Goal: Task Accomplishment & Management: Use online tool/utility

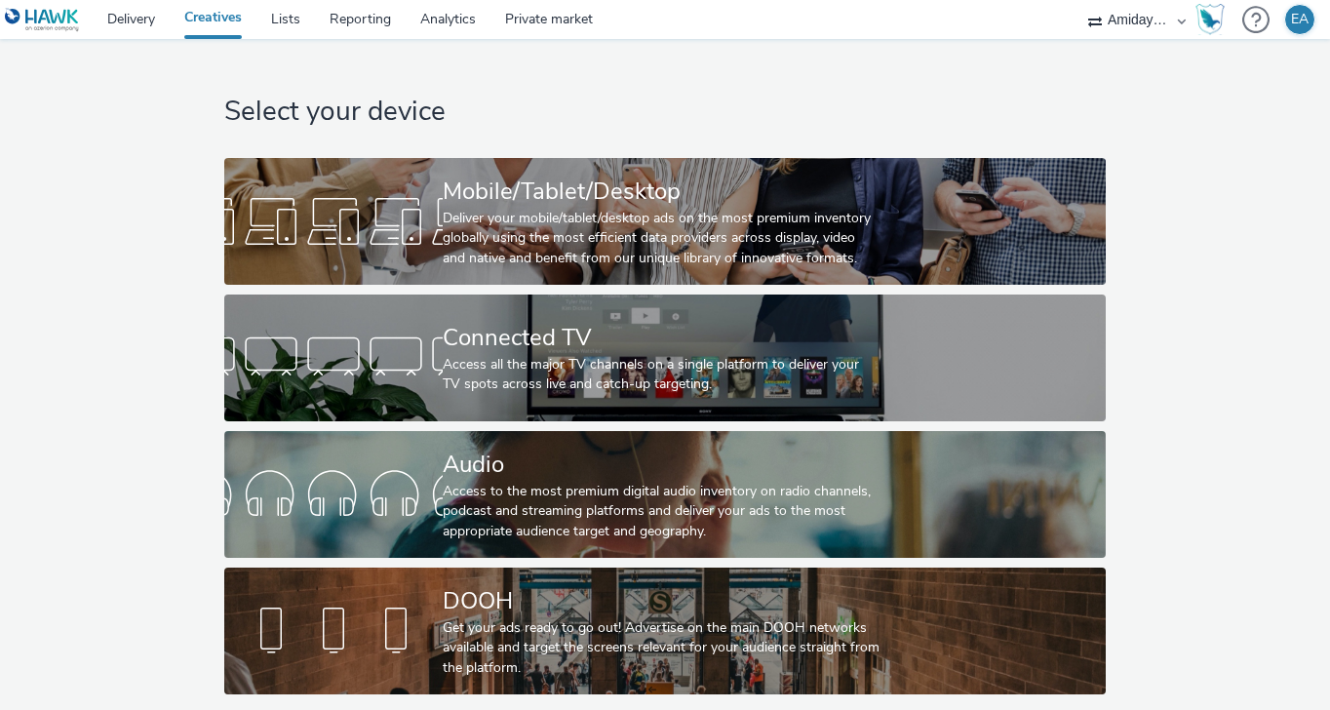
click at [162, 285] on div "Select your device Mobile/Tablet/Desktop Deliver your mobile/tablet/desktop ads…" at bounding box center [665, 371] width 1344 height 665
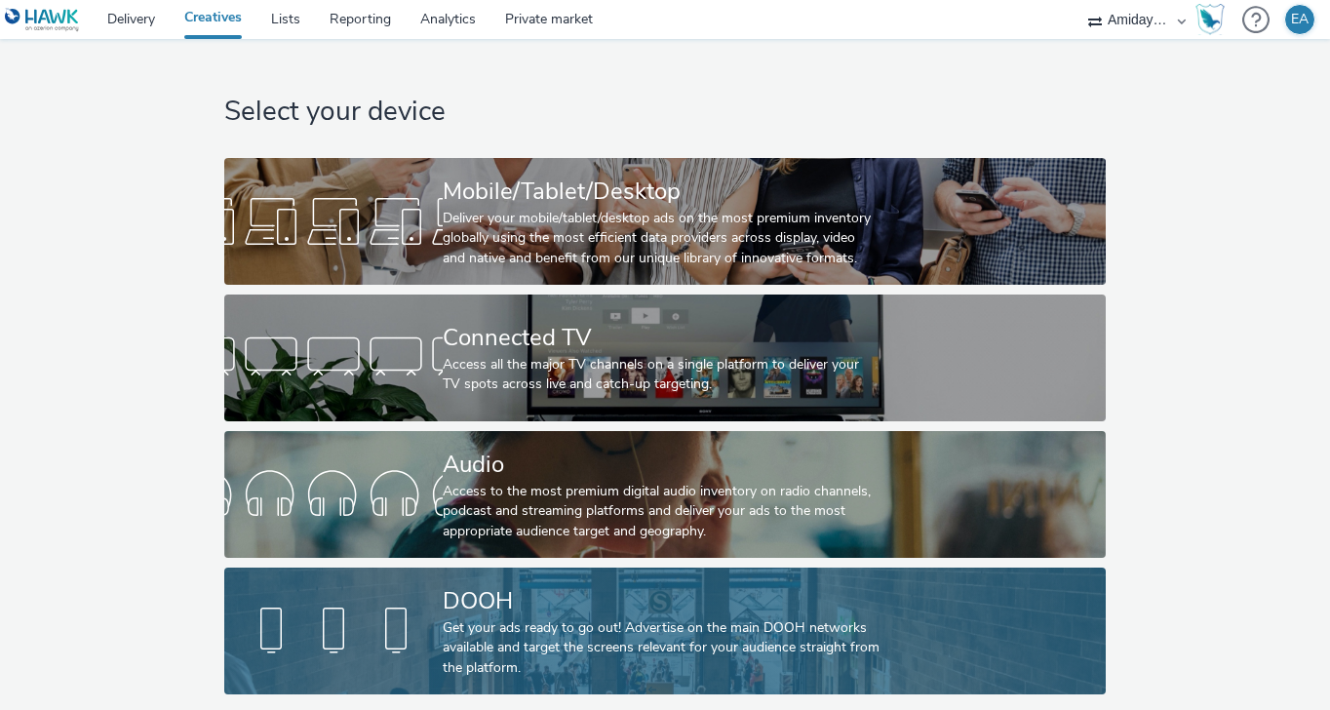
click at [656, 620] on div "Get your ads ready to go out! Advertise on the main DOOH networks available and…" at bounding box center [661, 647] width 437 height 59
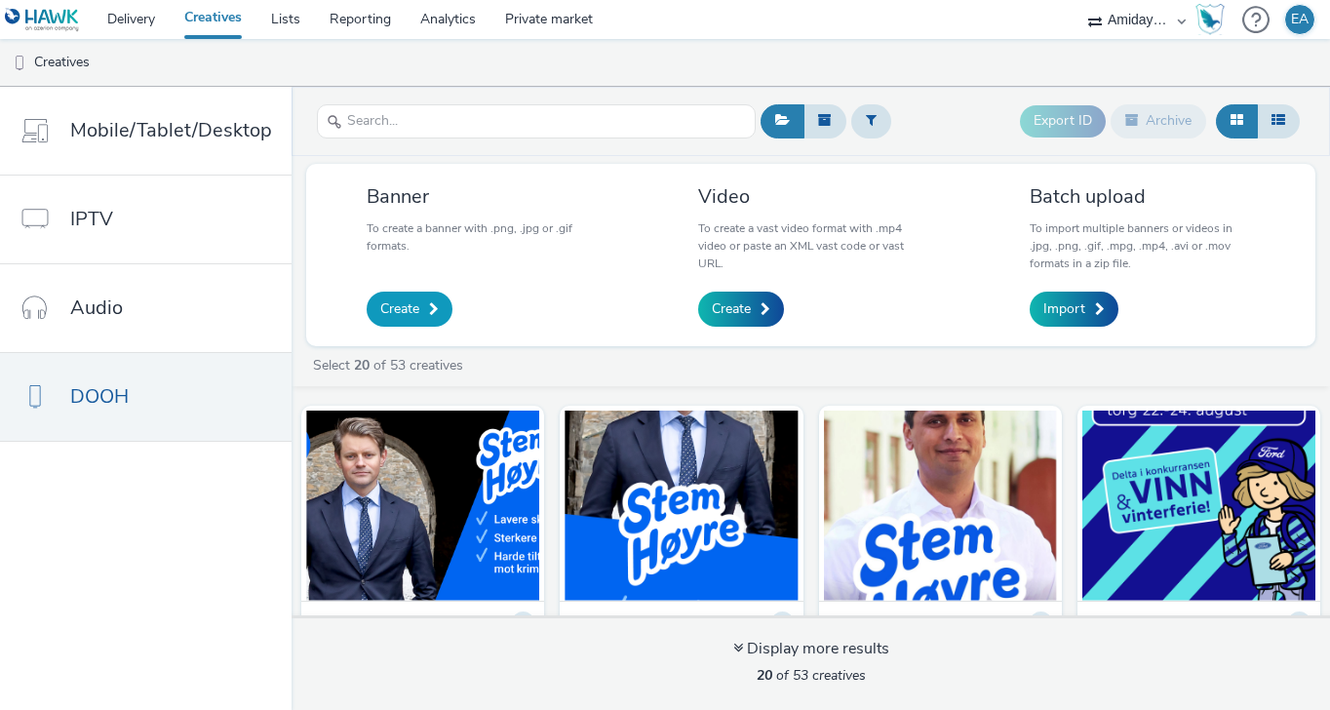
click at [408, 309] on span "Create" at bounding box center [399, 309] width 39 height 20
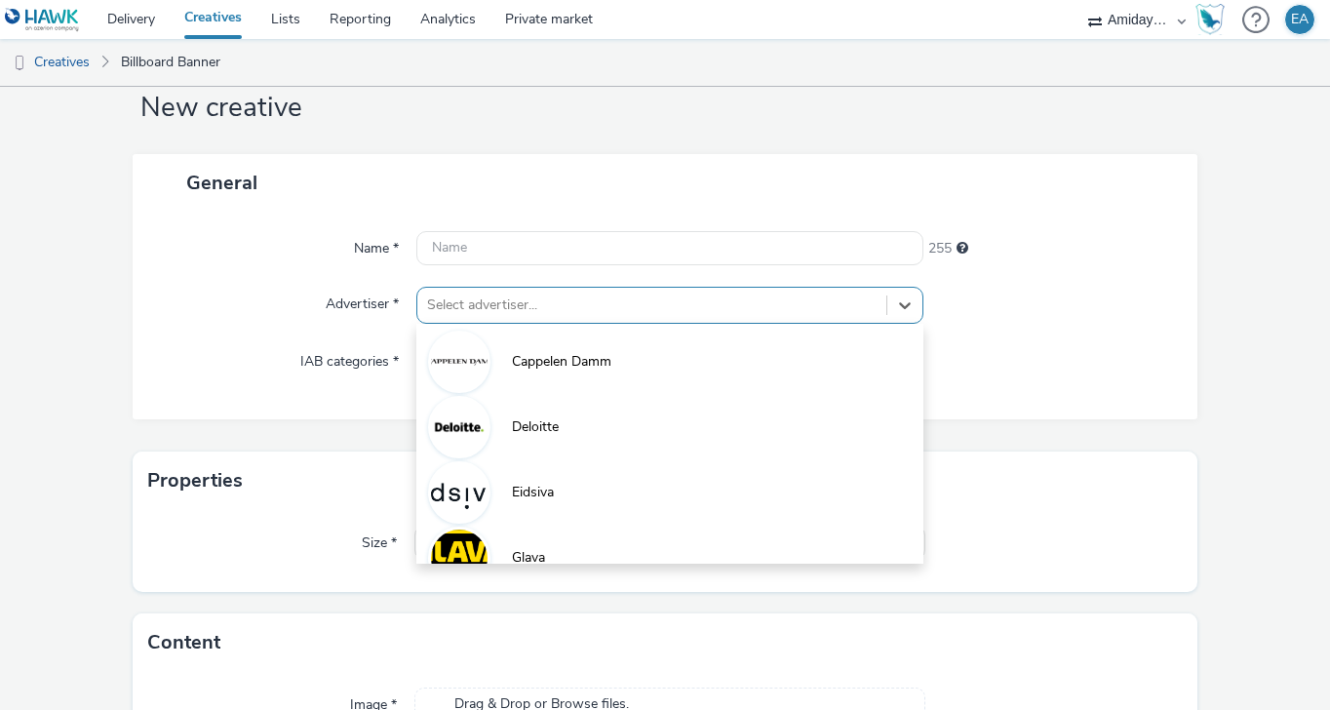
click at [488, 324] on div "option Cappelen Damm focused, 1 of 8. 8 results available. Use Up and Down to c…" at bounding box center [670, 305] width 508 height 37
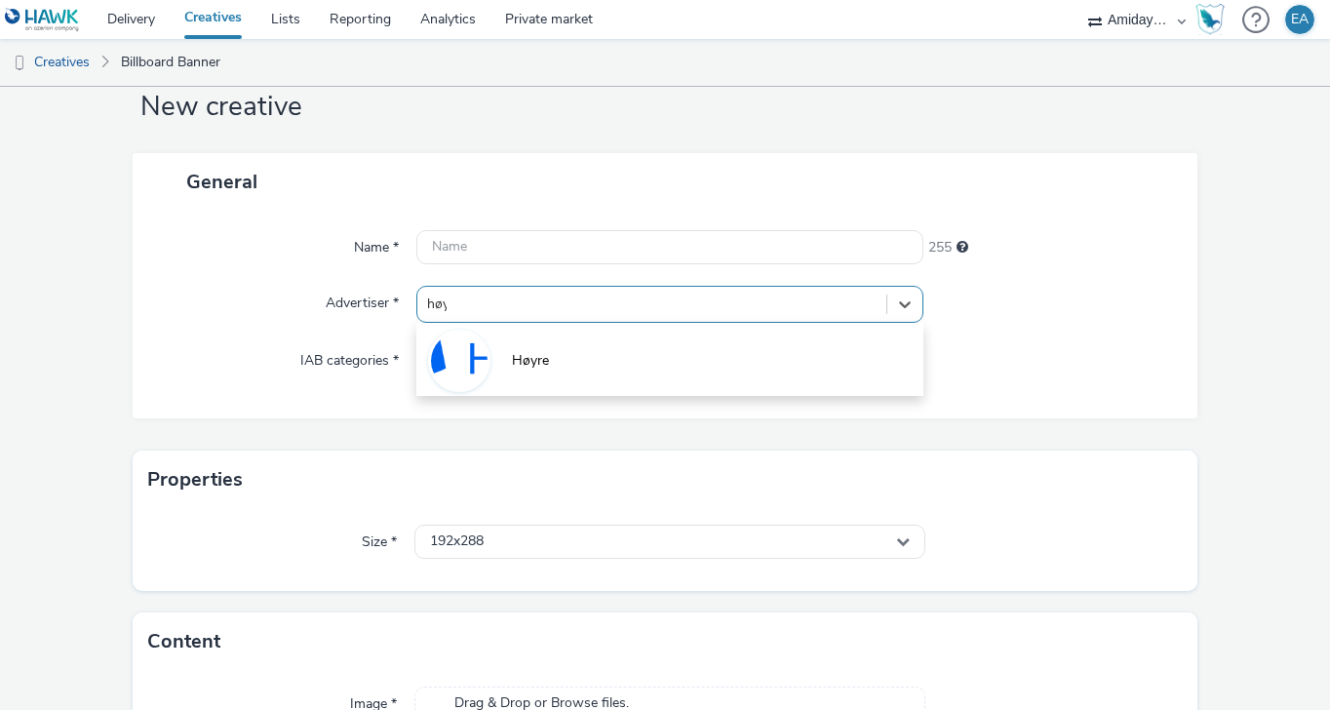
type input "høyre"
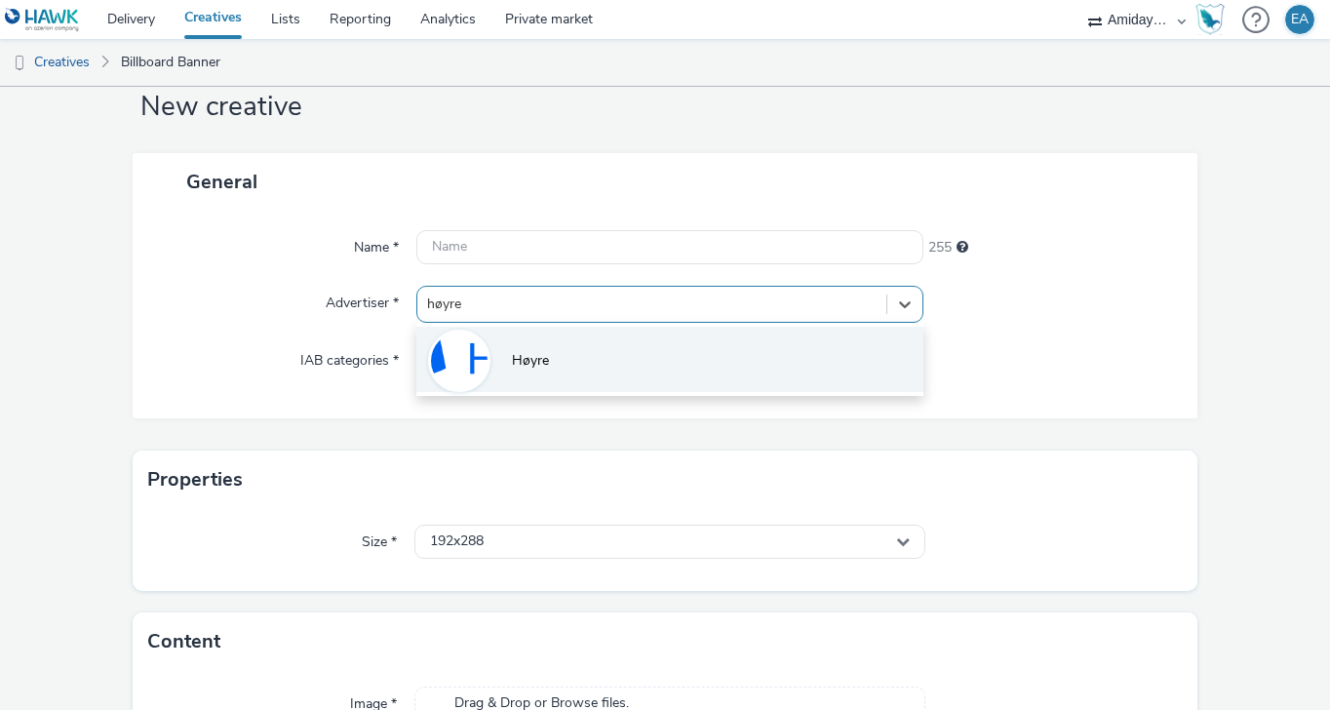
click at [531, 360] on span "Høyre" at bounding box center [530, 361] width 37 height 20
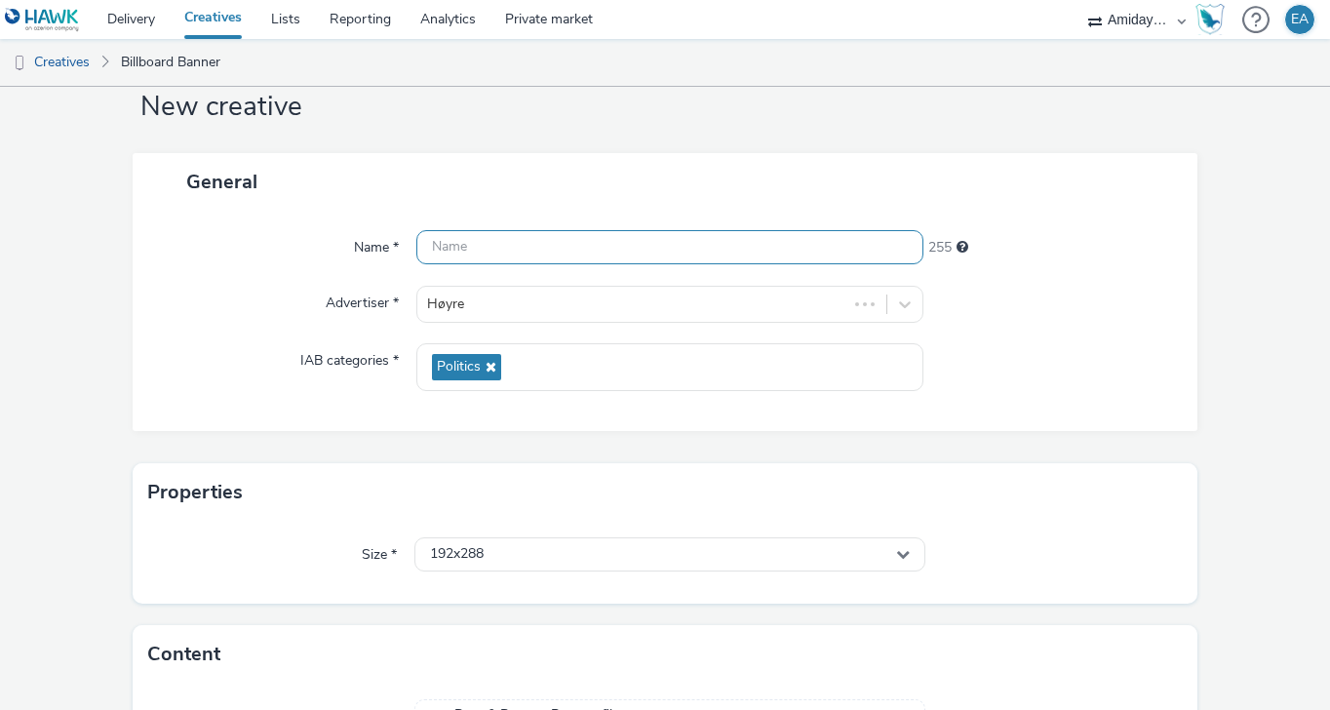
click at [527, 240] on input "text" at bounding box center [670, 247] width 508 height 34
type input "Sluttbudskap"
click at [263, 278] on div "Name * Sluttbudskap 243 Advertiser * Høyre IAB categories * Politics" at bounding box center [665, 321] width 1064 height 220
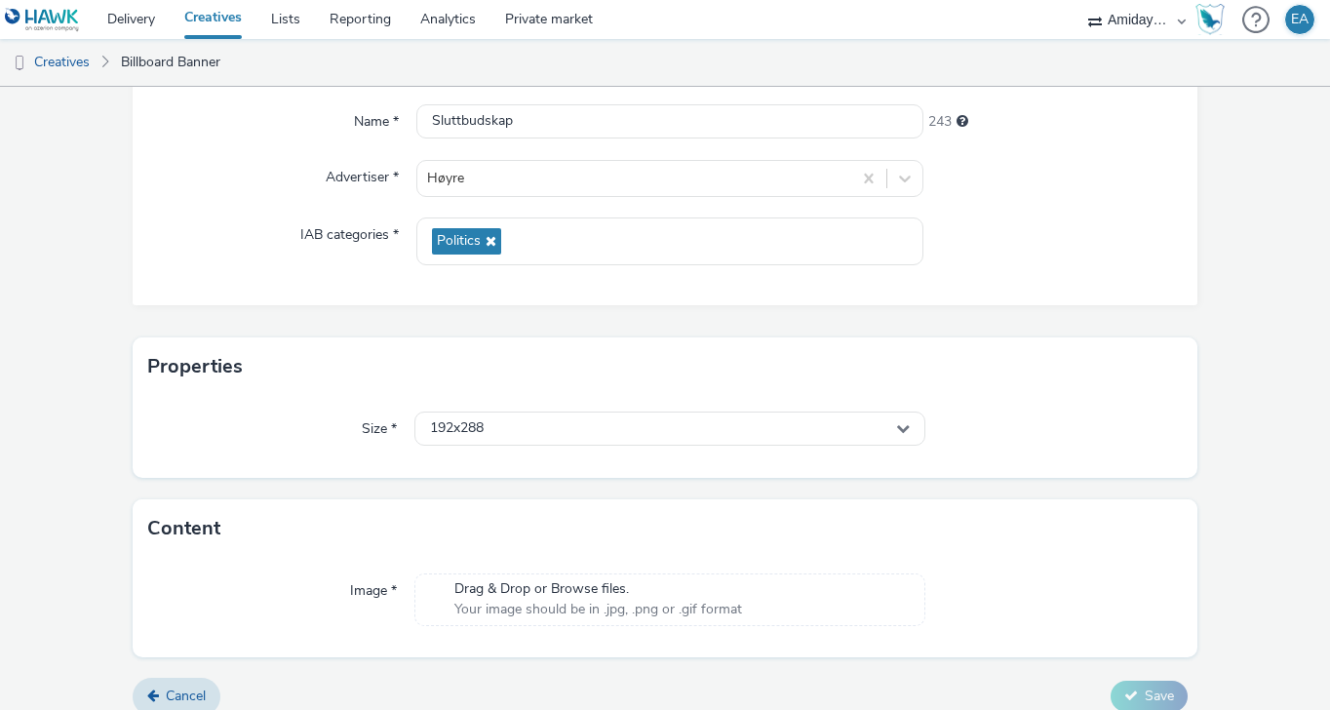
scroll to position [198, 0]
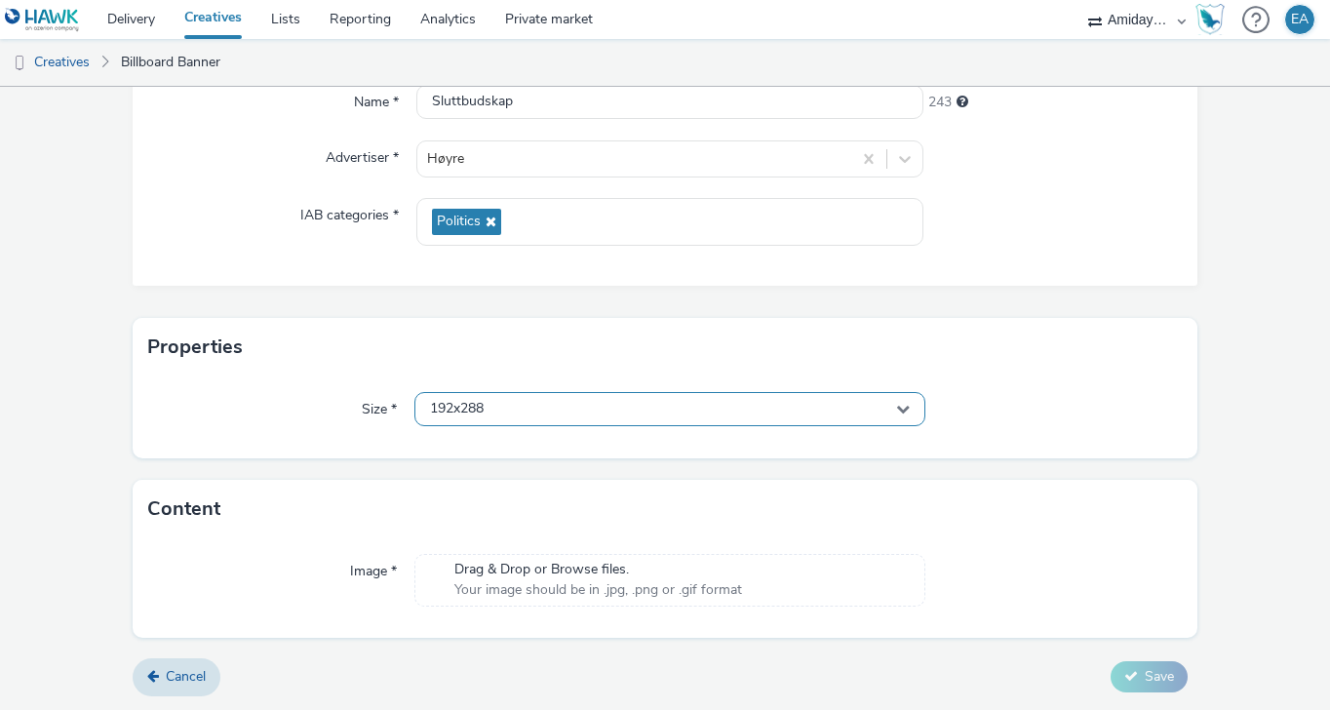
click at [448, 408] on span "192x288" at bounding box center [457, 409] width 54 height 17
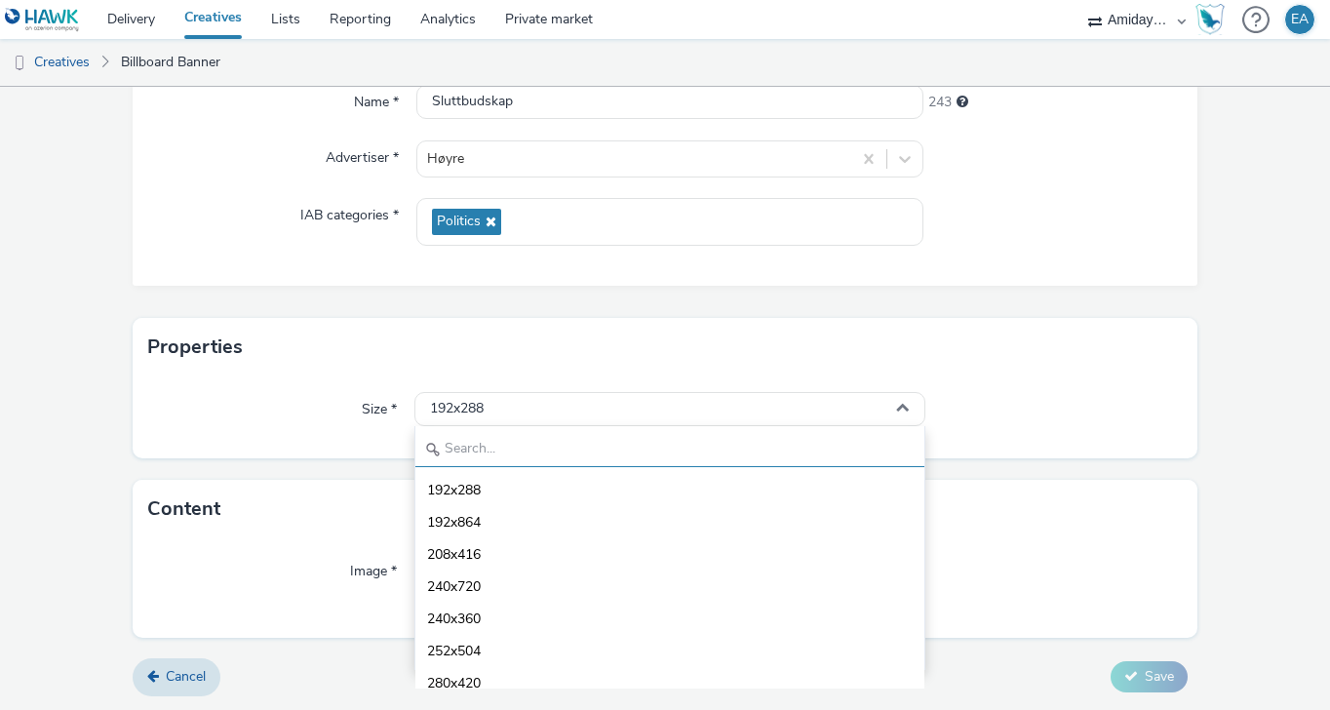
click at [475, 449] on input "text" at bounding box center [670, 450] width 510 height 34
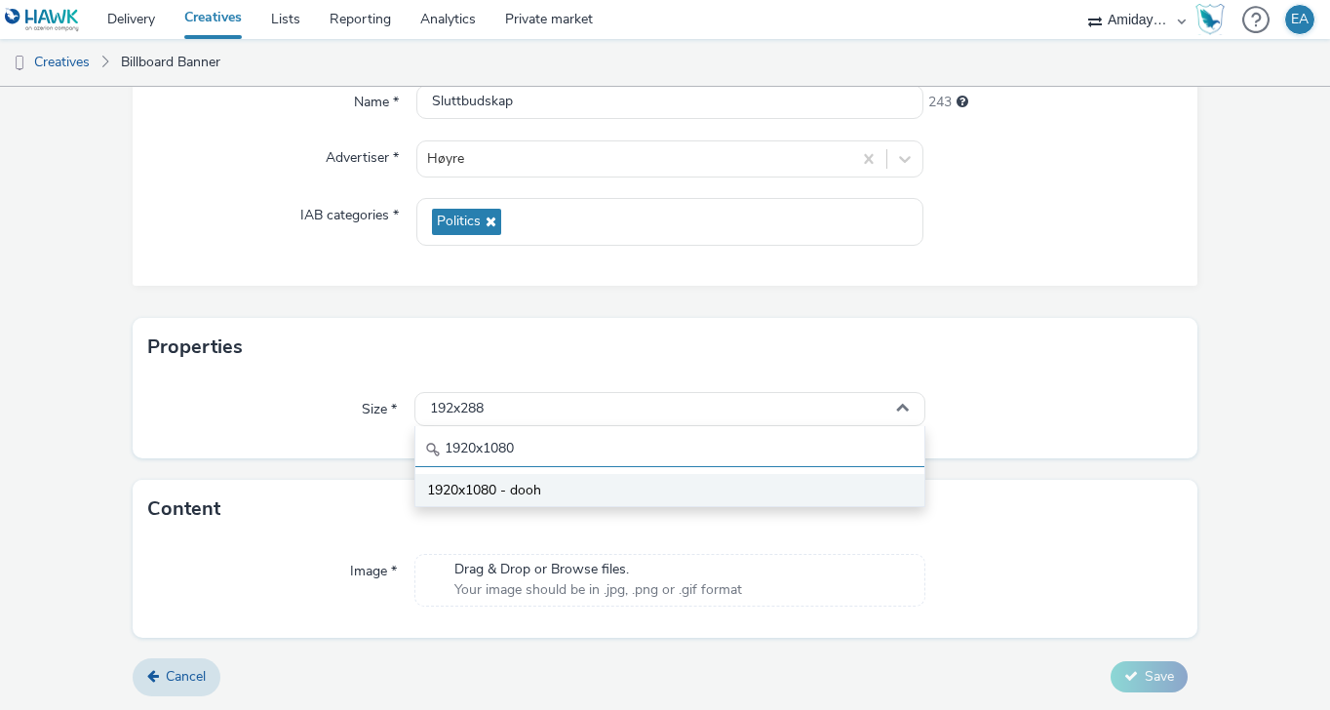
type input "1920x1080"
click at [513, 485] on span "1920x1080 - dooh" at bounding box center [484, 491] width 114 height 20
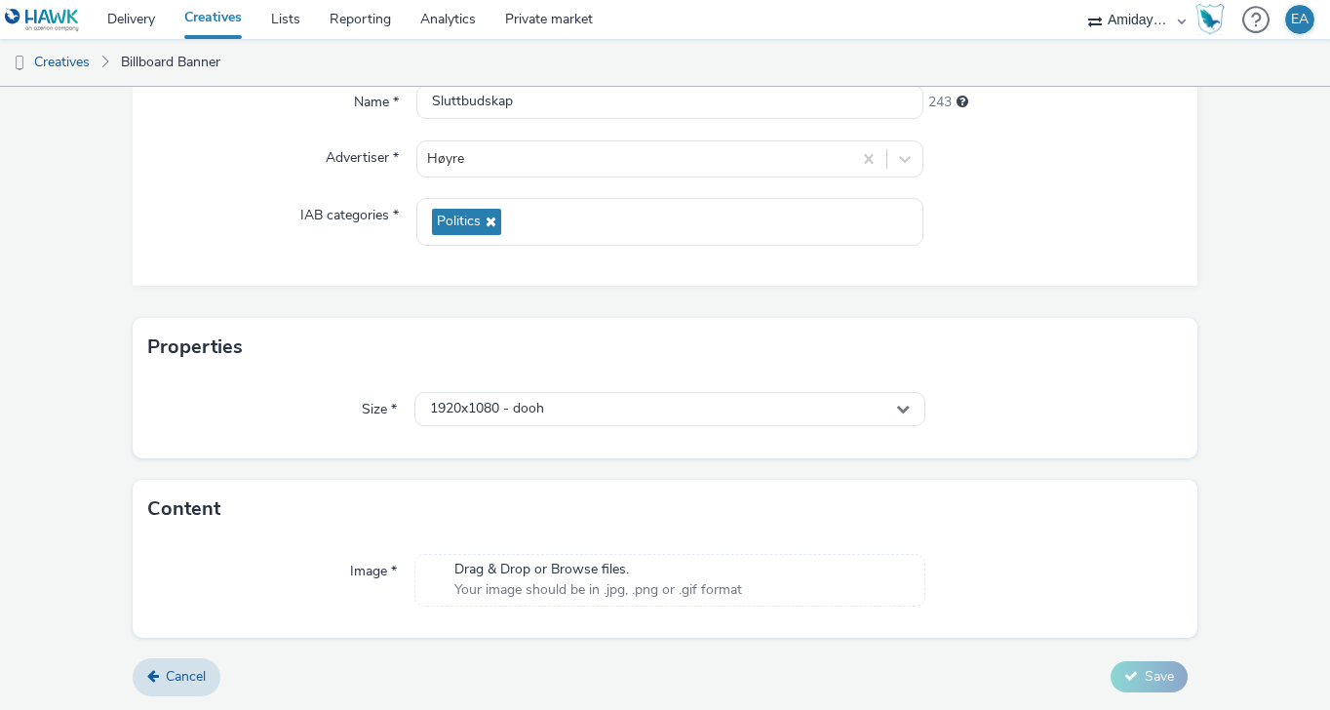
click at [542, 570] on span "Drag & Drop or Browse files." at bounding box center [598, 570] width 288 height 20
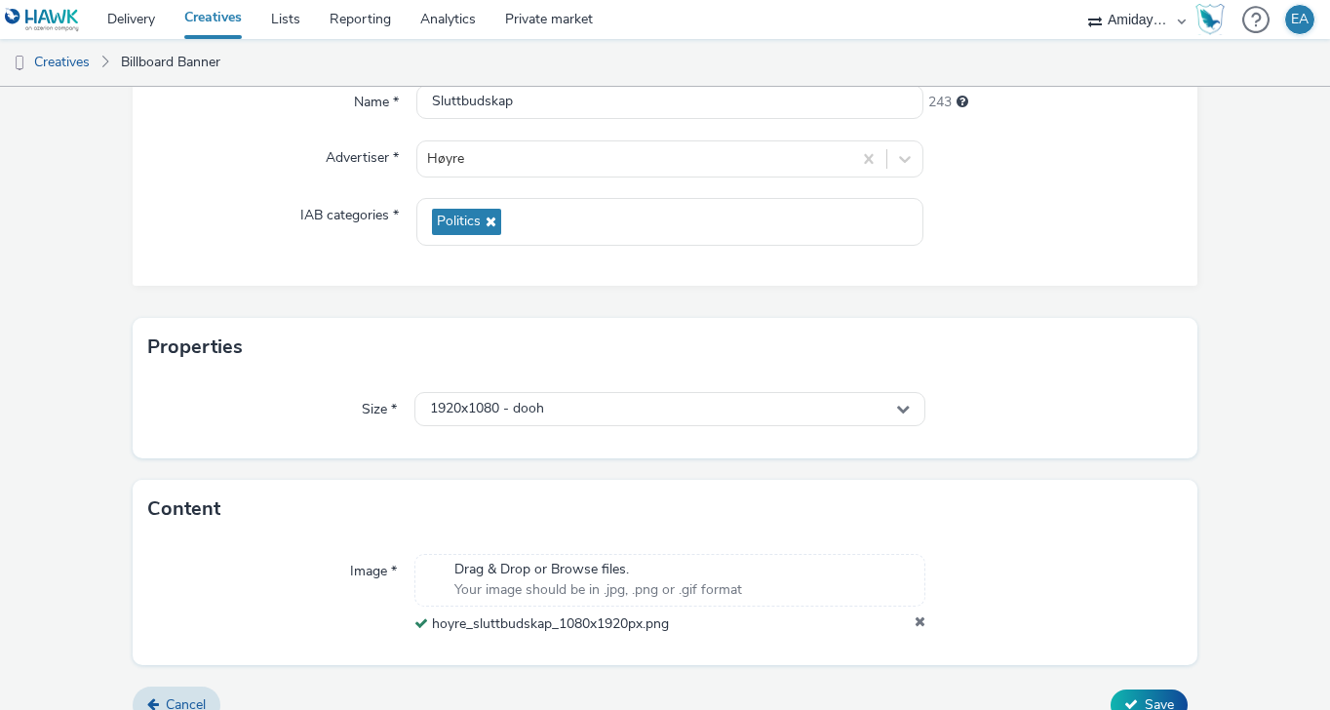
scroll to position [226, 0]
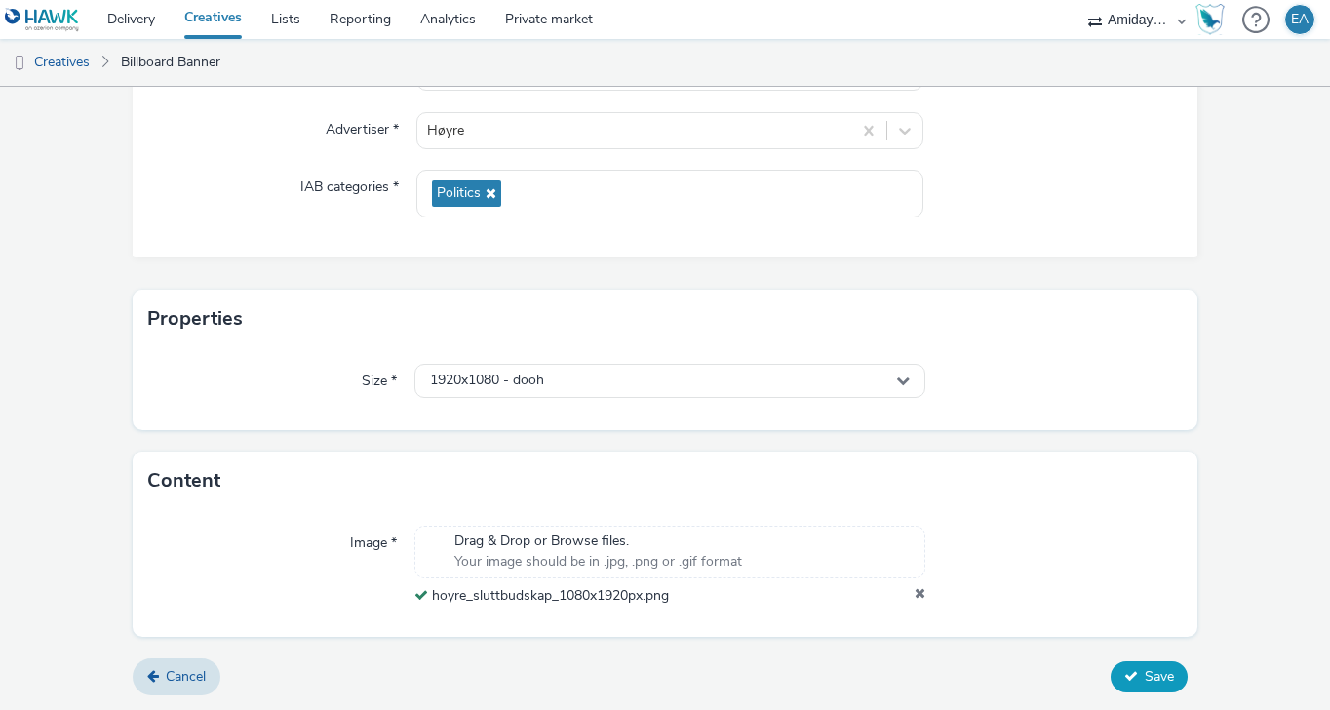
click at [1141, 676] on button "Save" at bounding box center [1149, 676] width 77 height 31
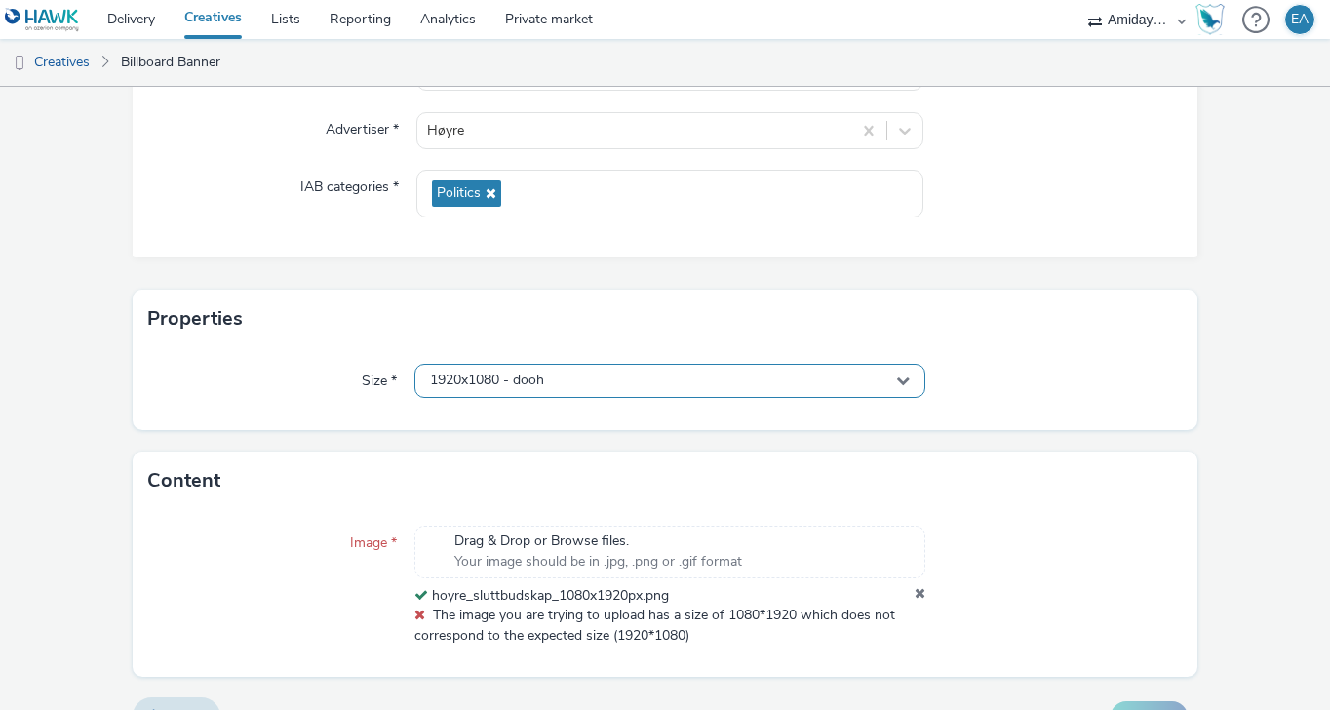
click at [672, 382] on div "1920x1080 - dooh" at bounding box center [670, 381] width 512 height 34
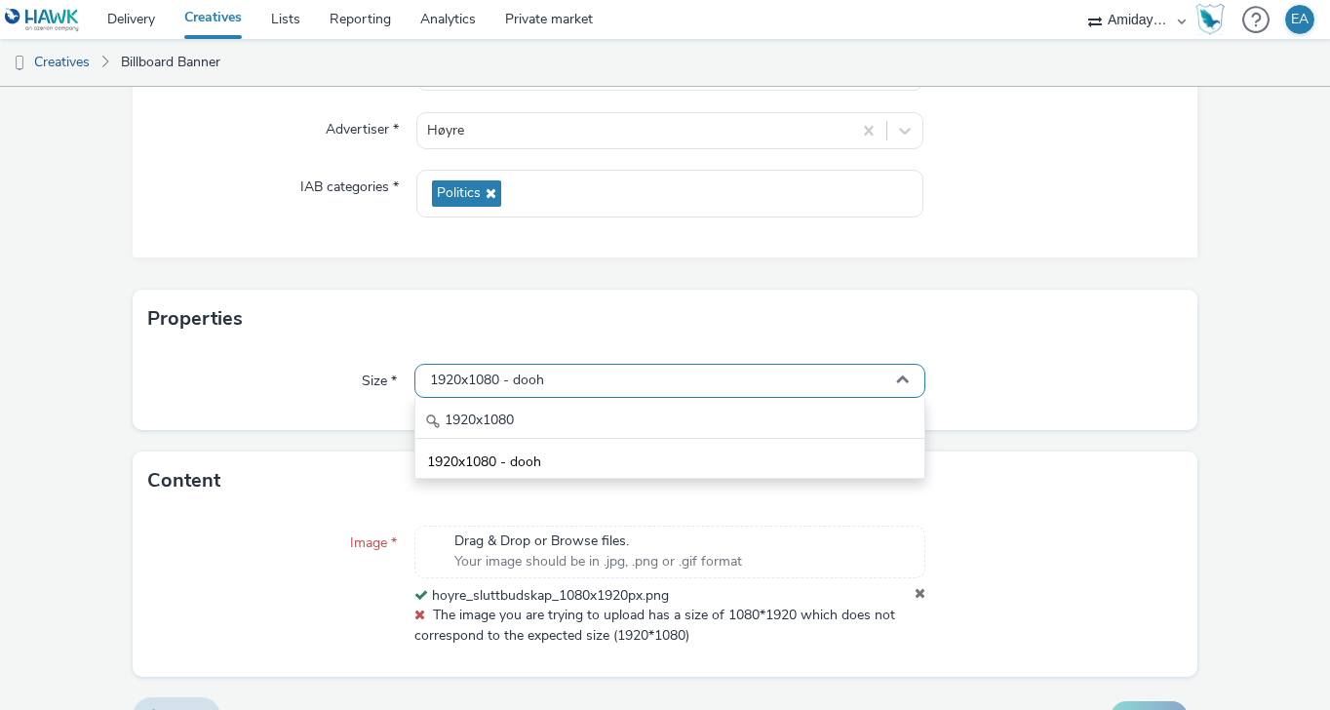
click at [607, 376] on div "1920x1080 - dooh" at bounding box center [670, 381] width 512 height 34
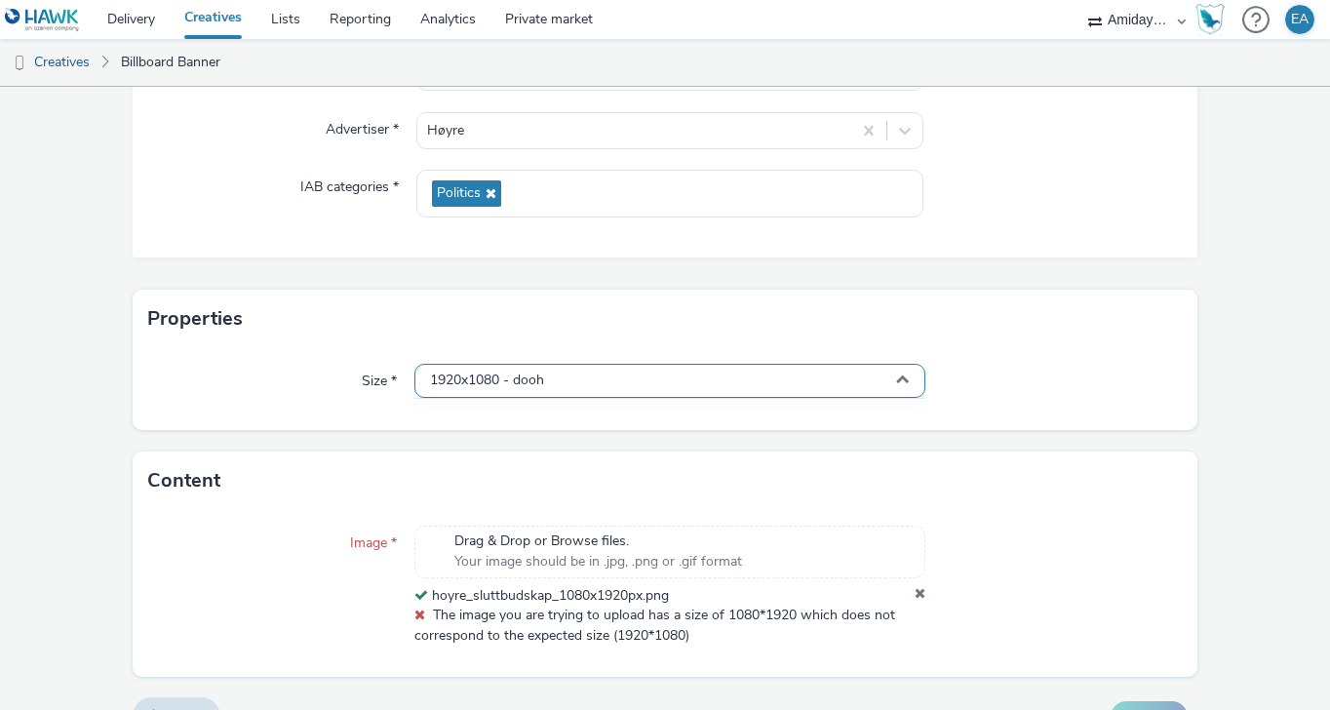
click at [518, 378] on span "1920x1080 - dooh" at bounding box center [487, 381] width 114 height 17
click at [520, 377] on span "1920x1080 - dooh" at bounding box center [487, 381] width 114 height 17
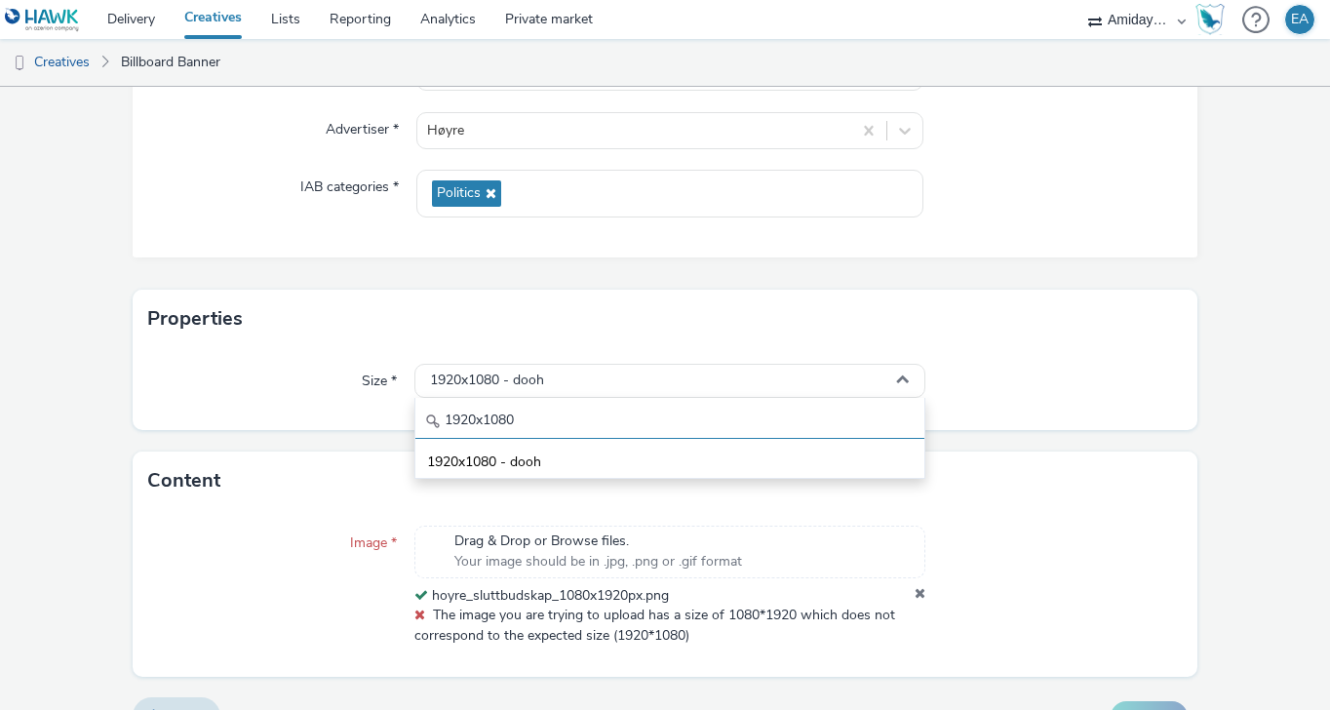
click at [507, 410] on input "1920x1080" at bounding box center [670, 422] width 510 height 34
click at [507, 417] on input "1920x1080" at bounding box center [670, 422] width 510 height 34
type input "1080x1920"
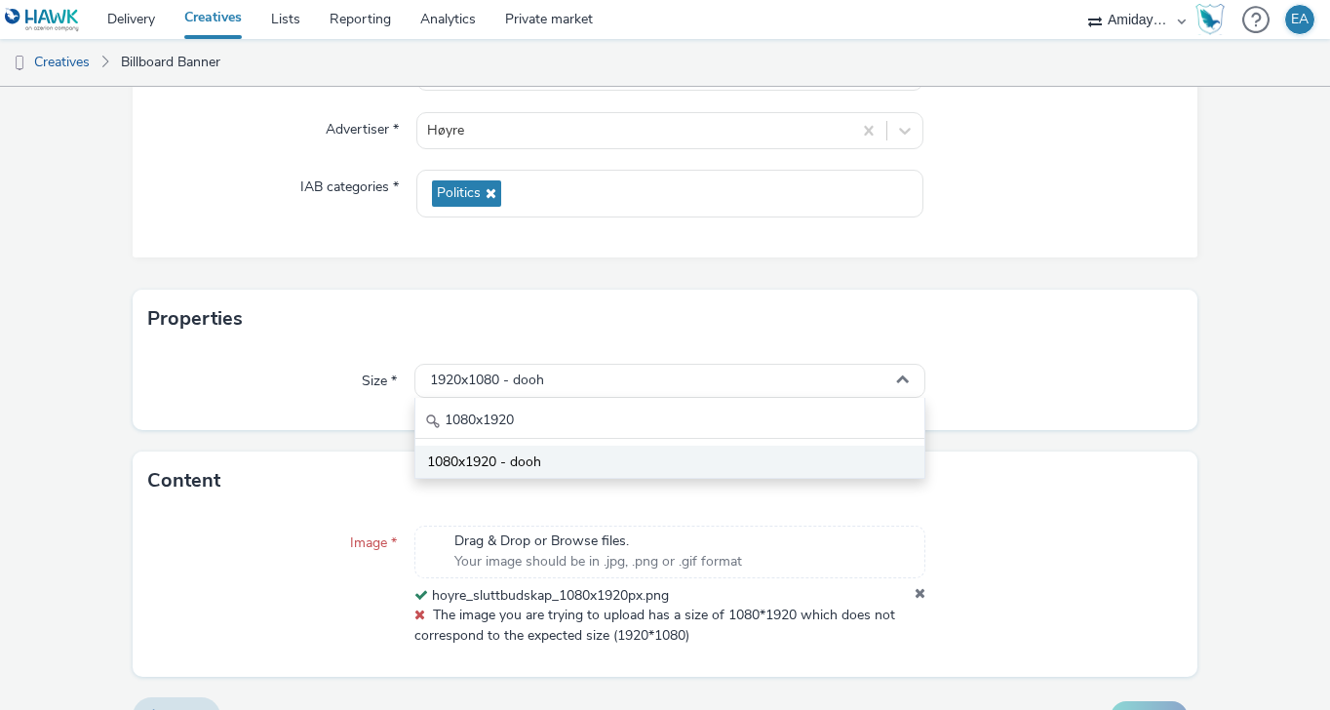
click at [537, 458] on span "1080x1920 - dooh" at bounding box center [484, 462] width 114 height 20
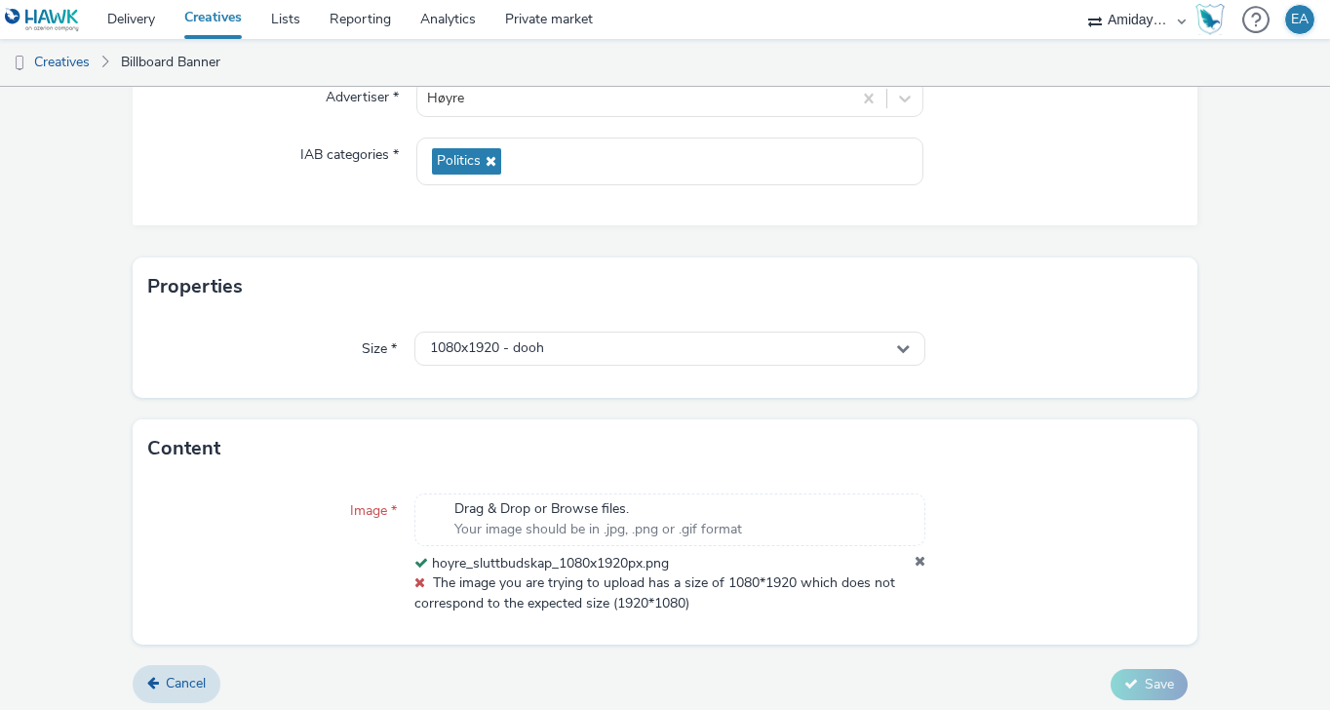
scroll to position [266, 0]
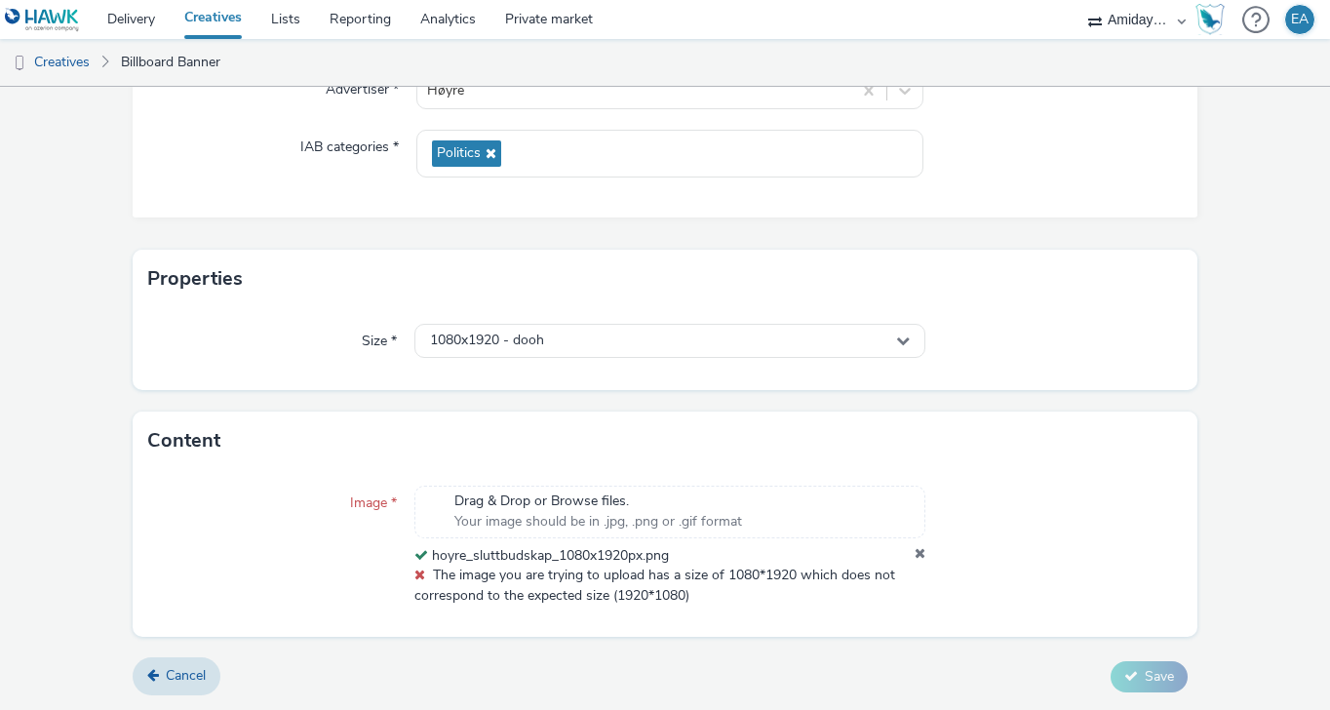
click at [664, 515] on span "Your image should be in .jpg, .png or .gif format" at bounding box center [598, 522] width 288 height 20
click at [920, 556] on icon at bounding box center [920, 556] width 11 height 20
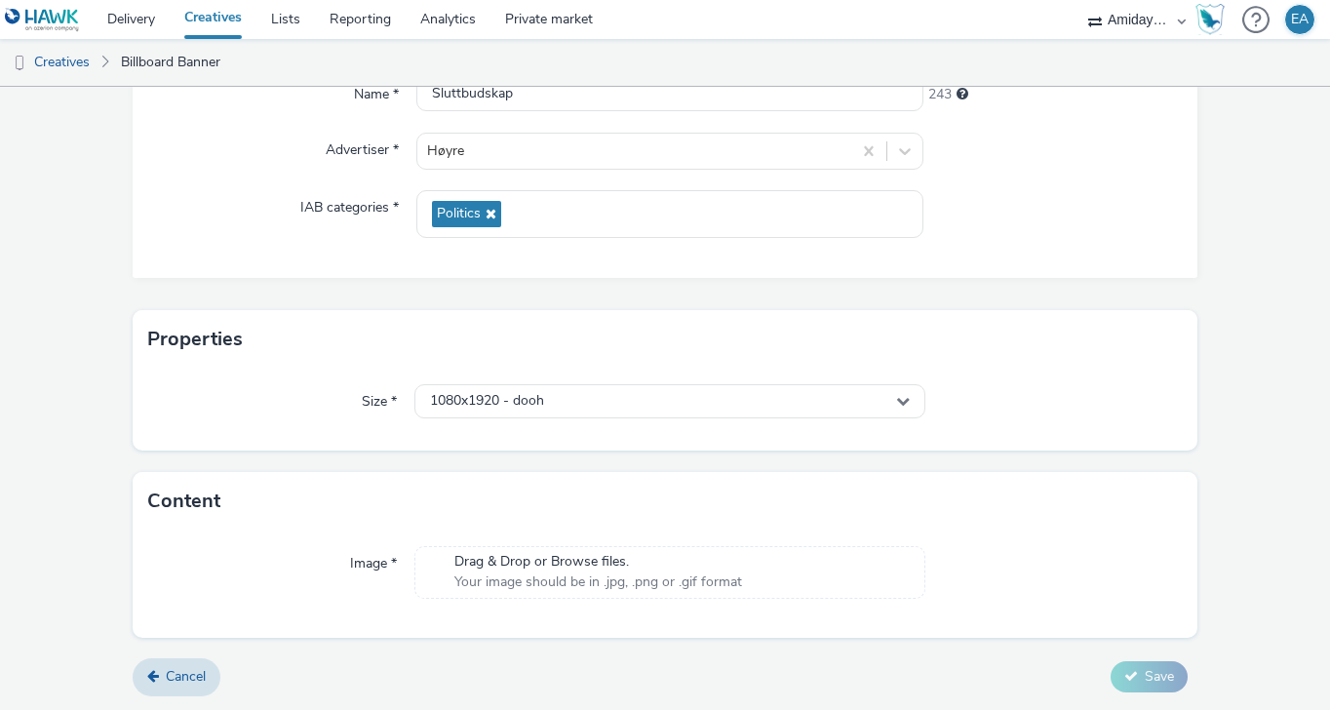
click at [688, 563] on span "Drag & Drop or Browse files." at bounding box center [598, 562] width 288 height 20
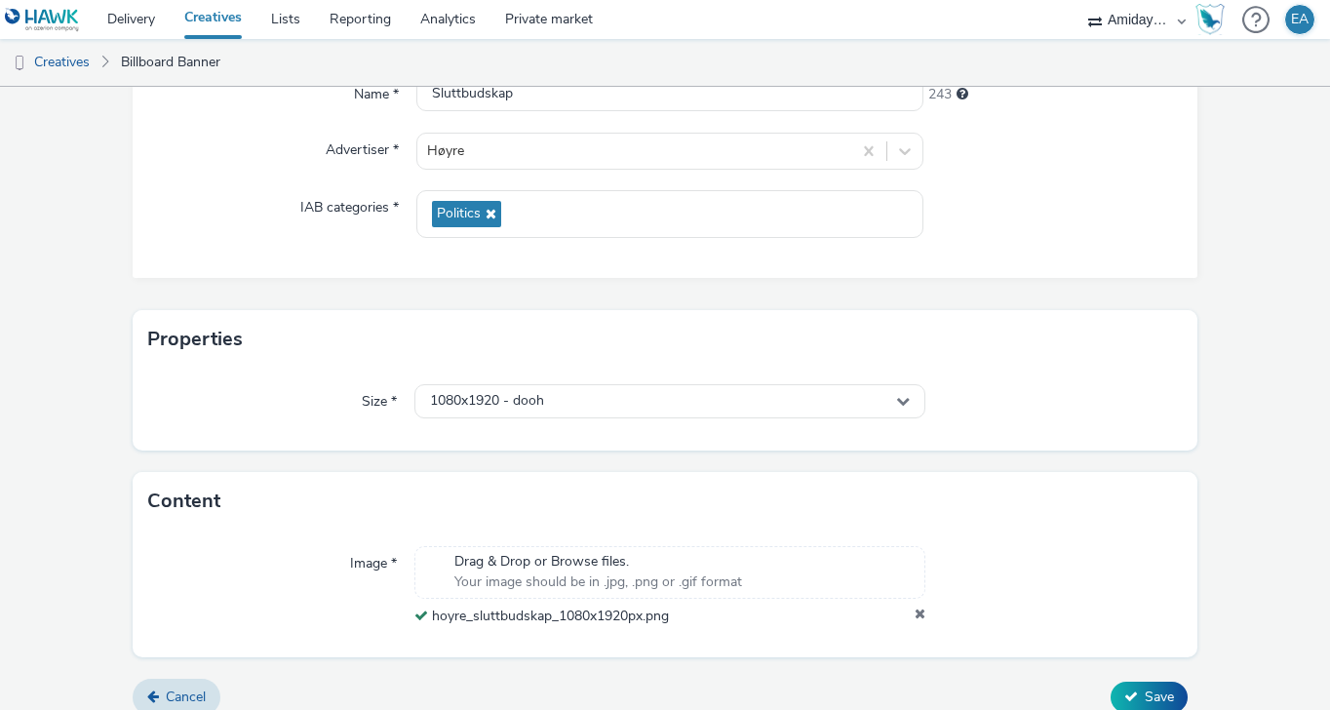
scroll to position [226, 0]
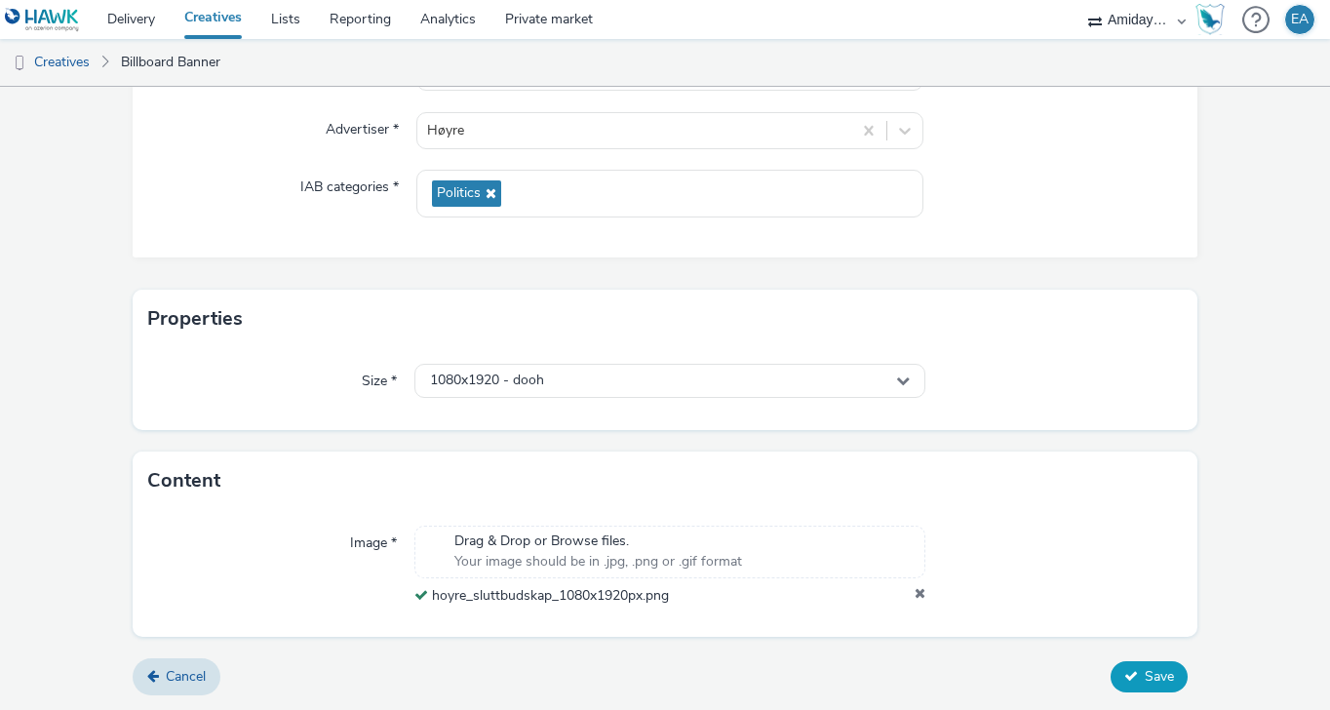
click at [1158, 673] on span "Save" at bounding box center [1159, 676] width 29 height 19
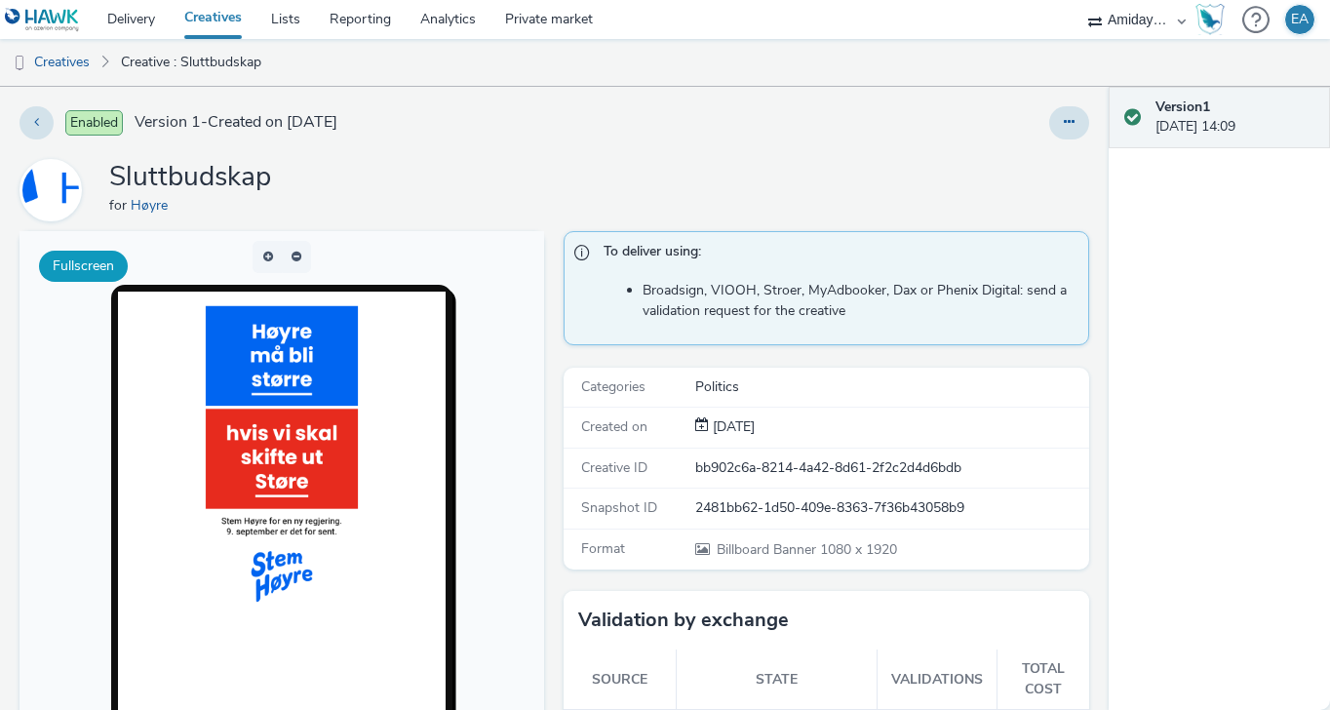
click at [94, 254] on button "Fullscreen" at bounding box center [83, 266] width 89 height 31
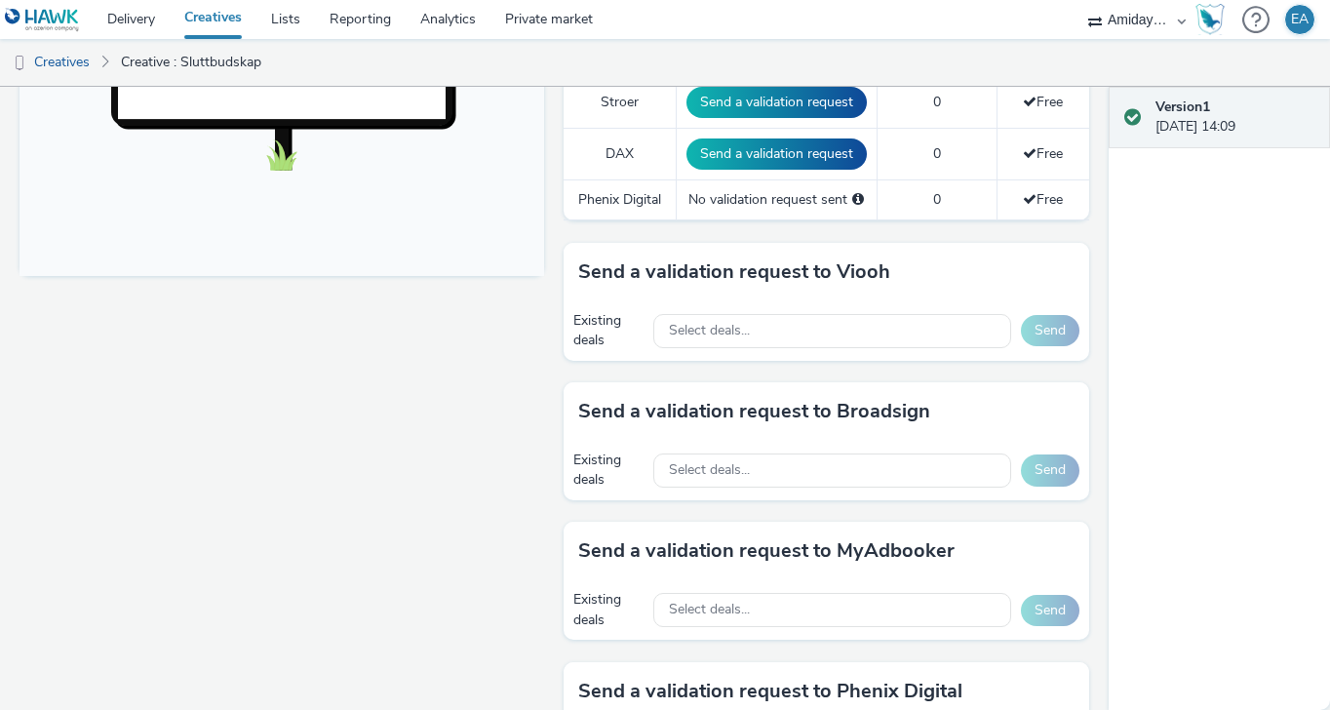
scroll to position [795, 0]
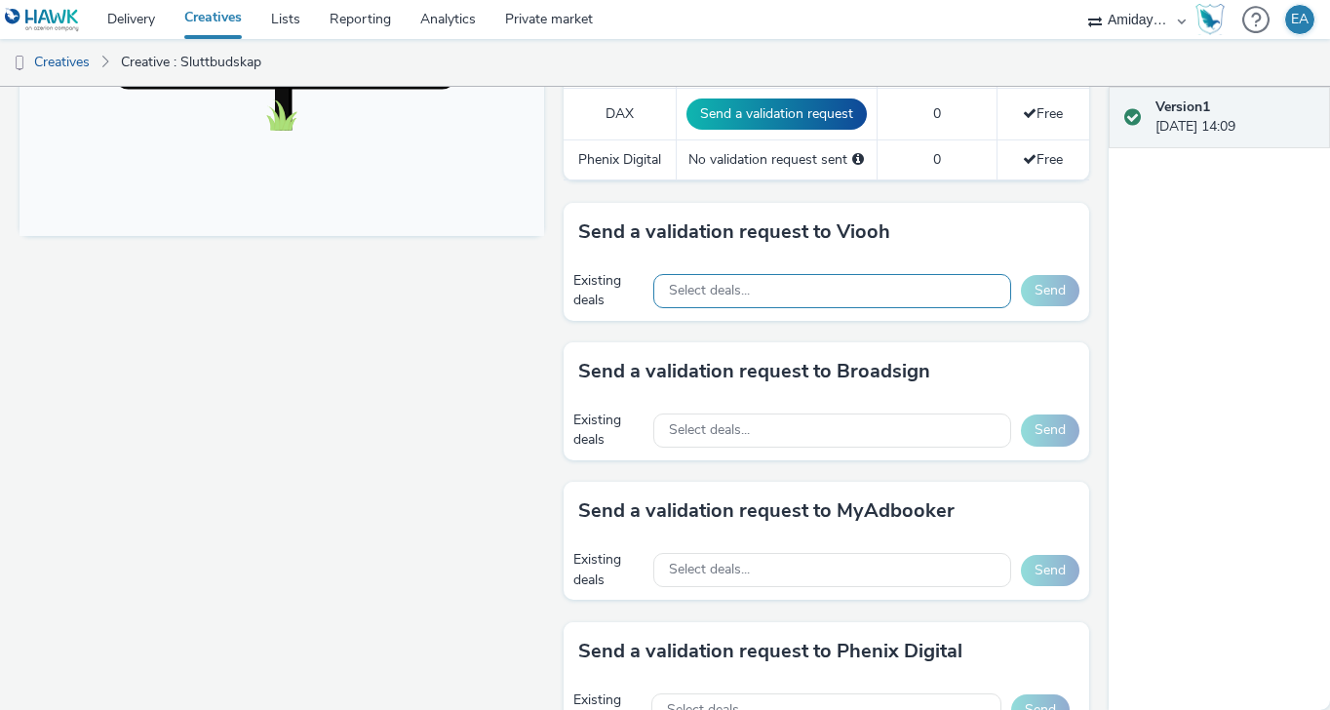
click at [686, 290] on span "Select deals..." at bounding box center [709, 291] width 81 height 17
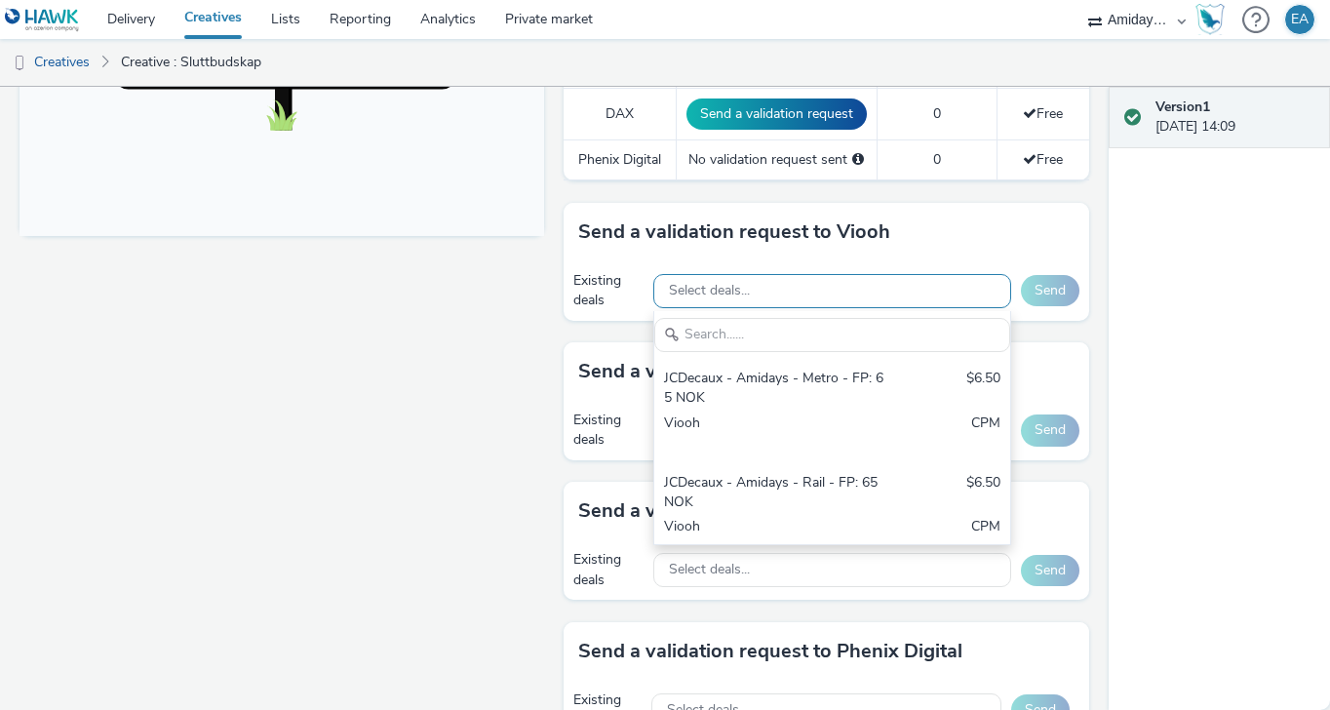
scroll to position [0, 0]
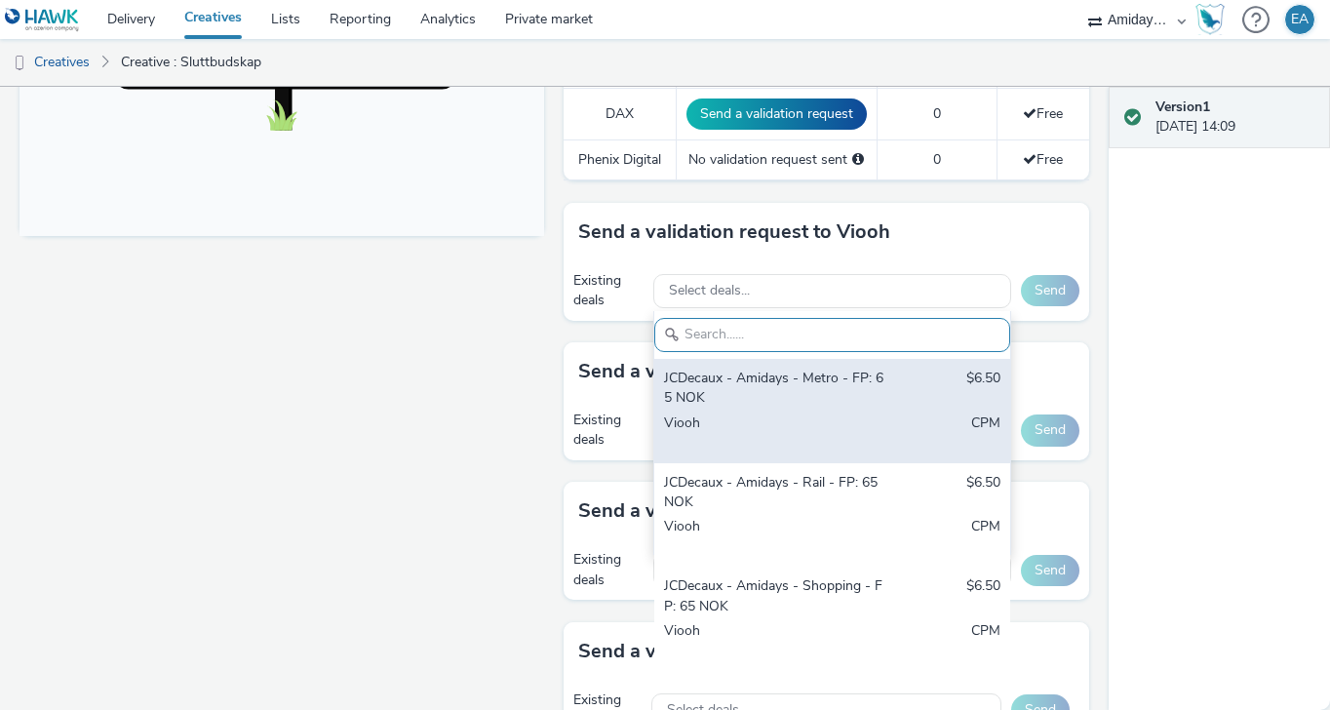
click at [697, 370] on div "JCDecaux - Amidays - Metro - FP: 65 NOK" at bounding box center [774, 389] width 221 height 40
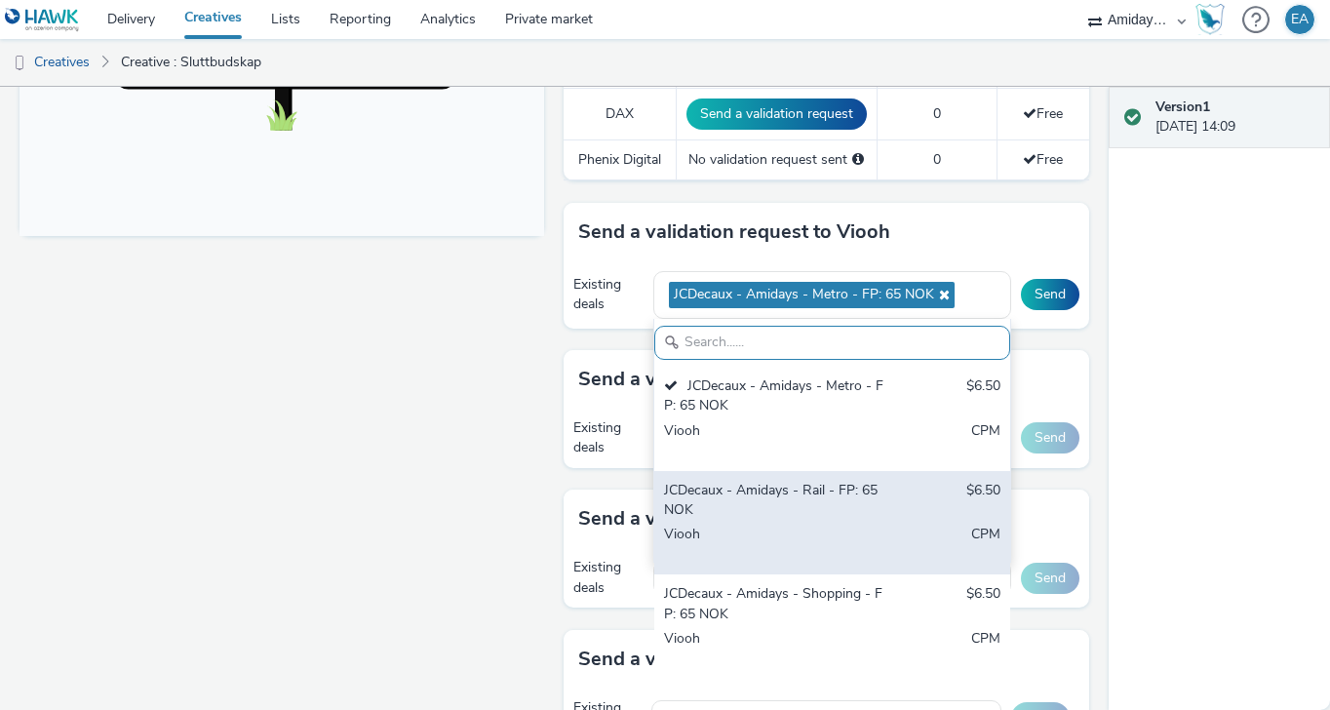
click at [714, 500] on div "JCDecaux - Amidays - Rail - FP: 65 NOK" at bounding box center [774, 501] width 221 height 40
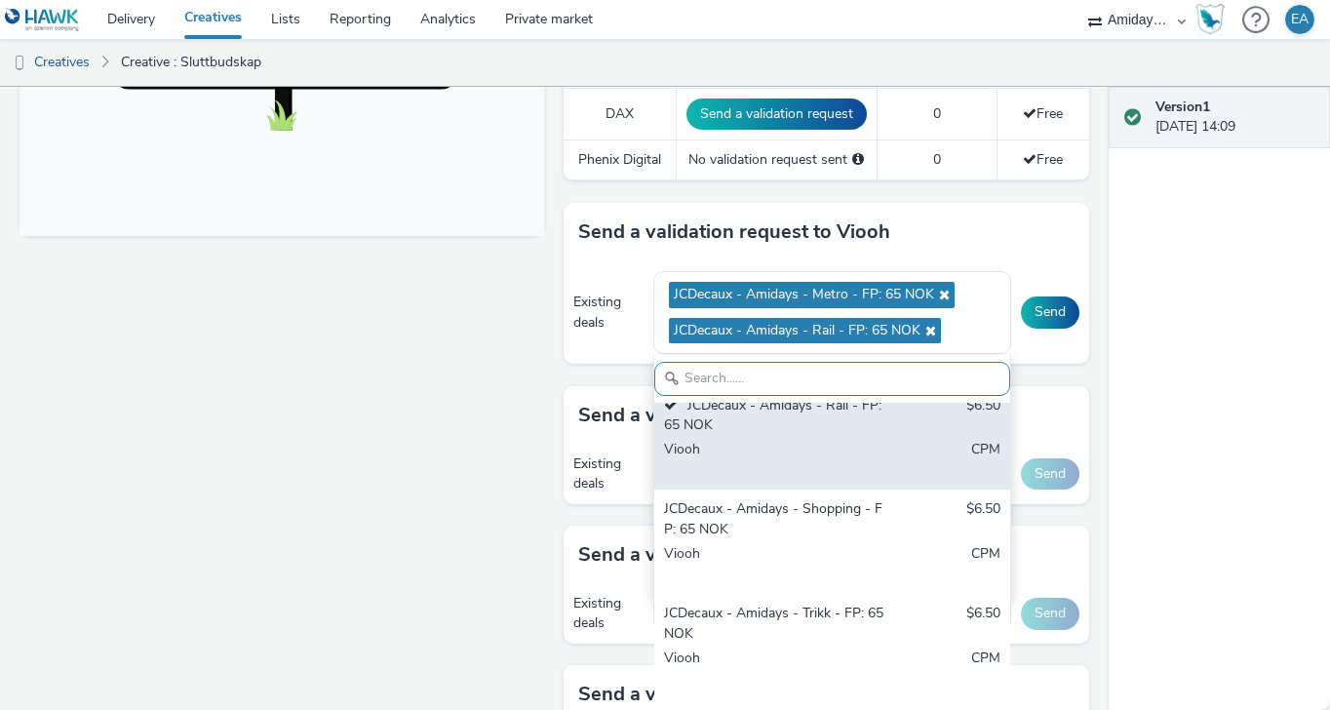
click at [733, 534] on div "JCDecaux - Amidays - Shopping - FP: 65 NOK" at bounding box center [774, 519] width 221 height 40
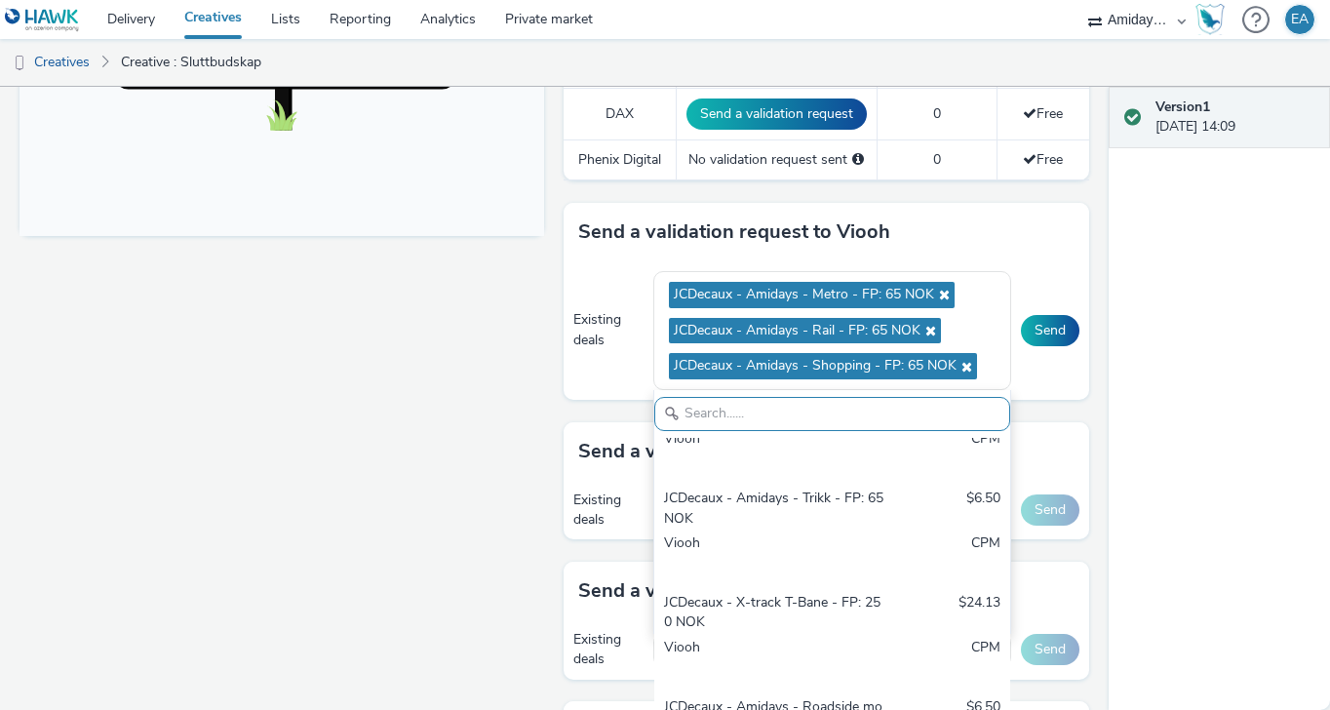
scroll to position [280, 0]
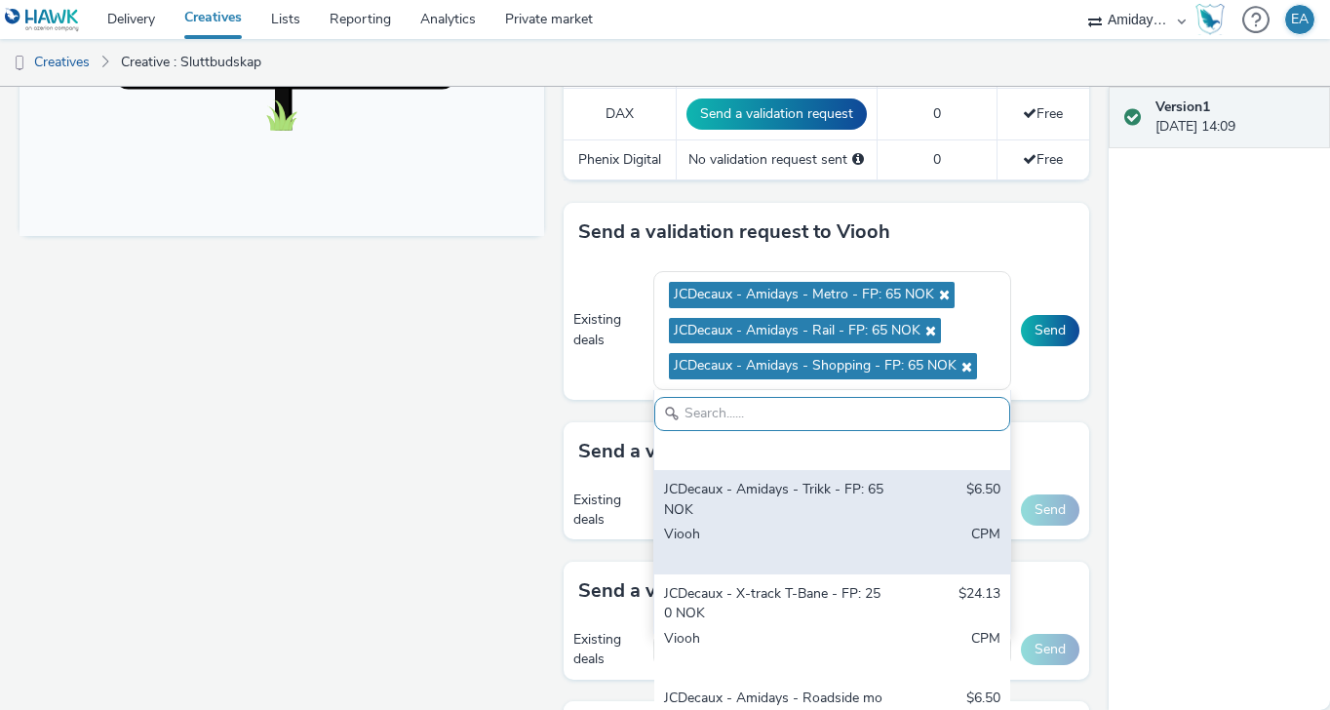
click at [737, 503] on div "JCDecaux - Amidays - Trikk - FP: 65 NOK" at bounding box center [774, 500] width 221 height 40
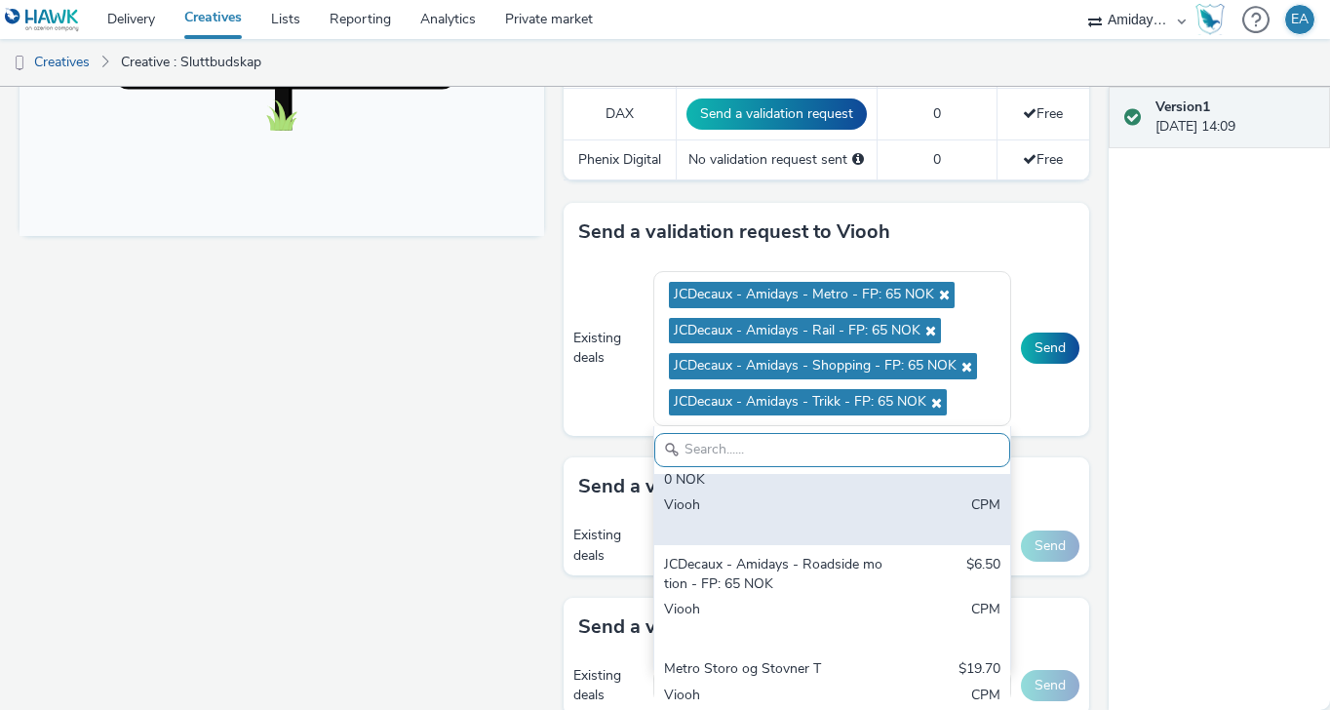
scroll to position [452, 0]
click at [729, 497] on div "Viooh" at bounding box center [774, 512] width 221 height 40
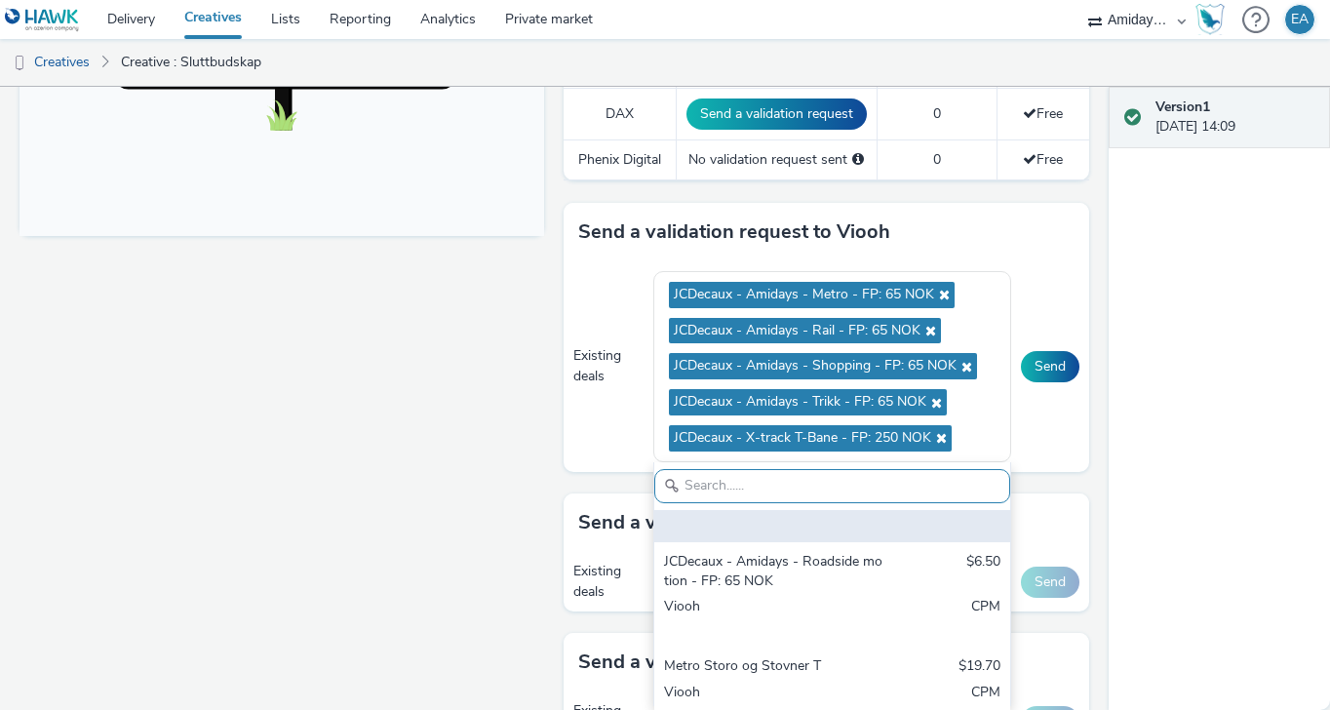
scroll to position [512, 0]
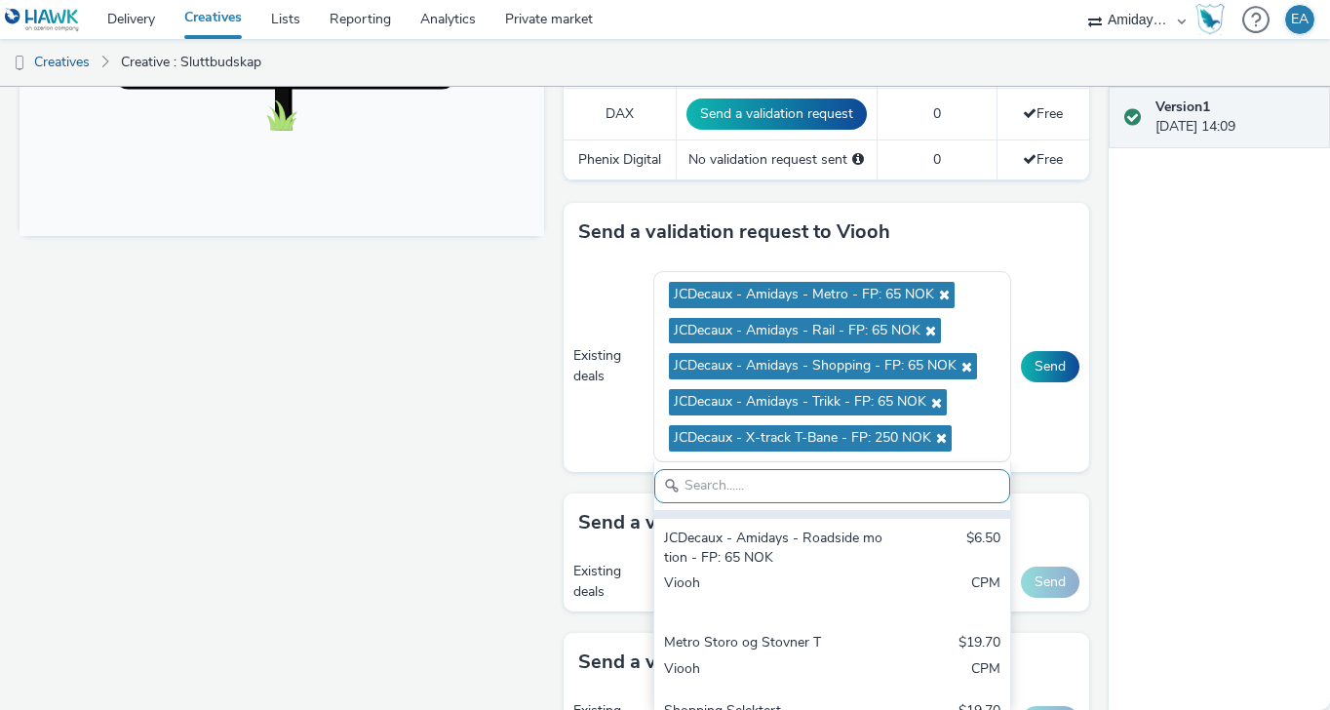
click at [741, 547] on div "JCDecaux - Amidays - Roadside motion - FP: 65 NOK" at bounding box center [774, 549] width 221 height 40
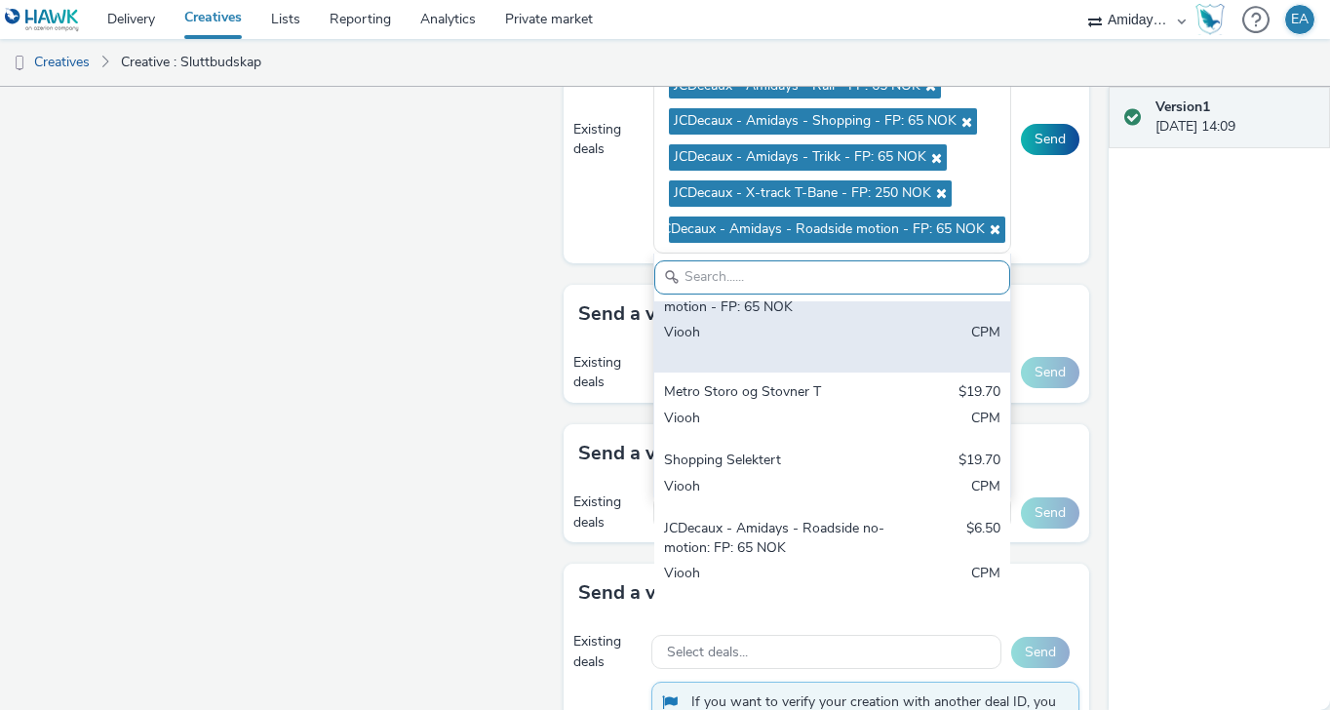
scroll to position [1055, 0]
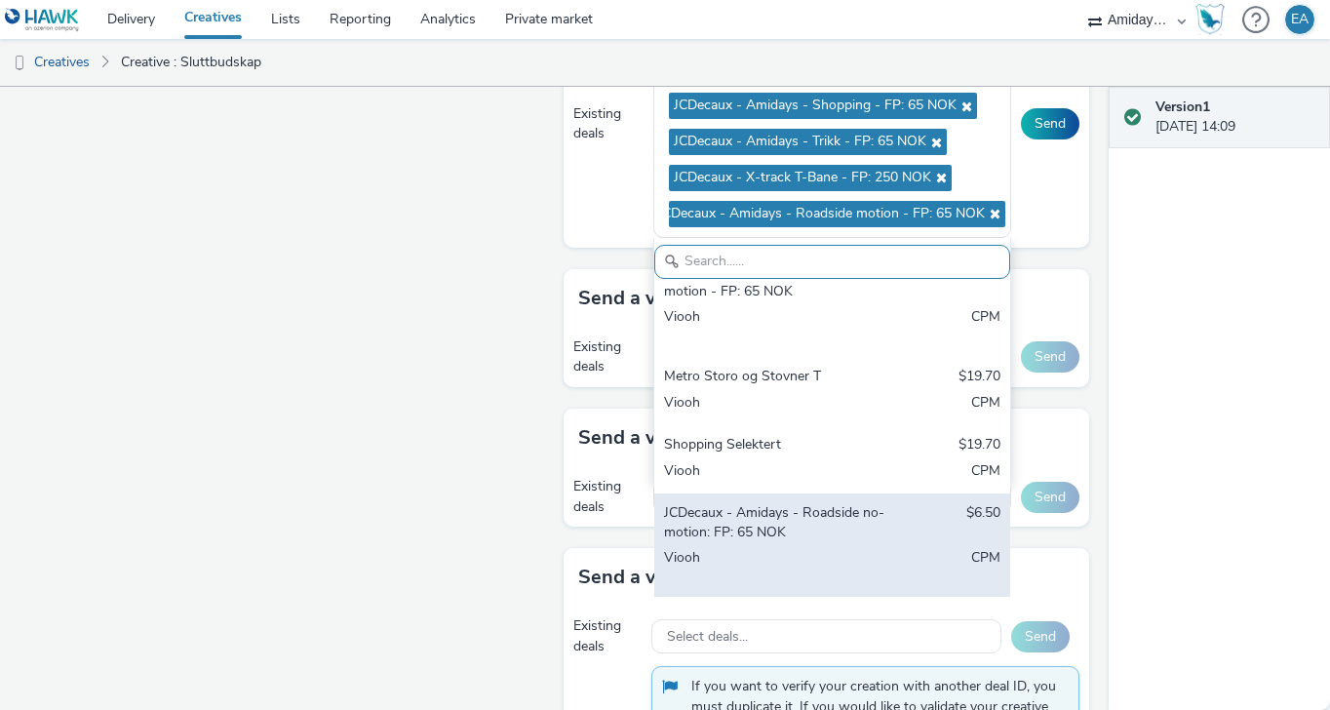
click at [766, 523] on div "JCDecaux - Amidays - Roadside no-motion: FP: 65 NOK" at bounding box center [774, 523] width 221 height 40
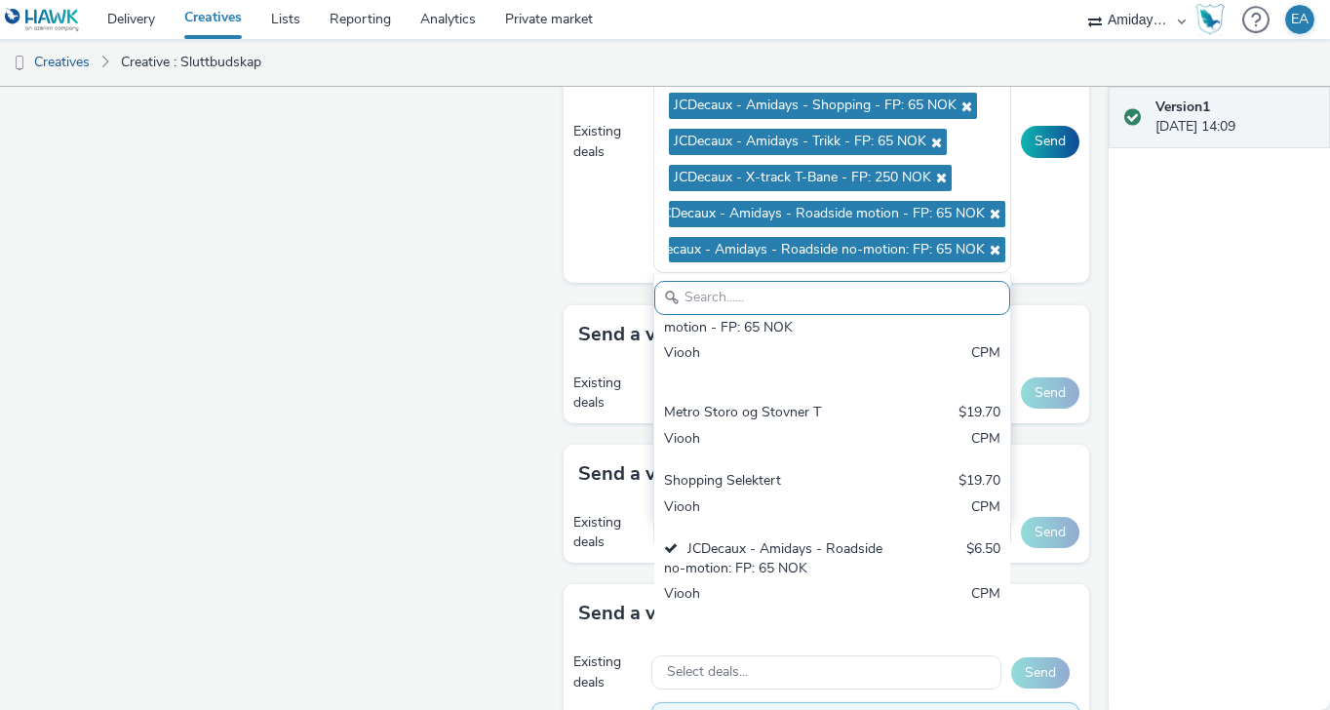
click at [445, 348] on div "Fullscreen" at bounding box center [287, 16] width 534 height 1681
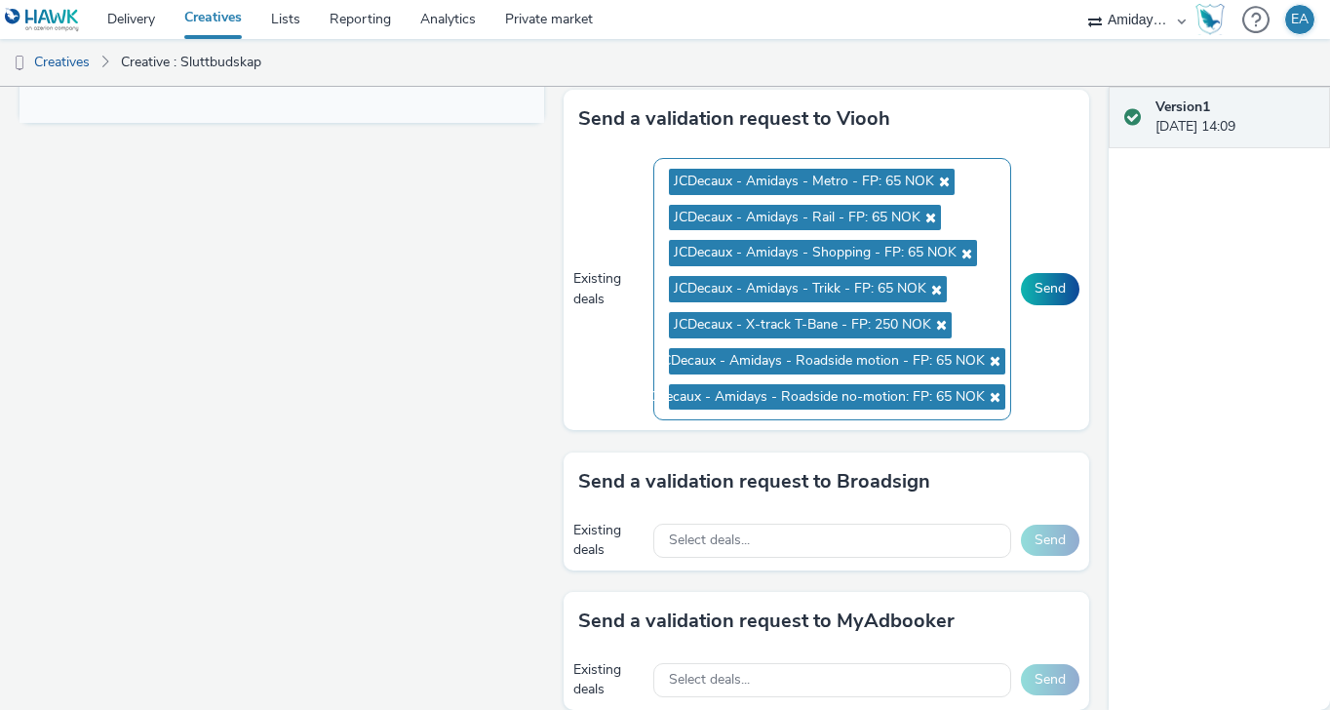
scroll to position [925, 0]
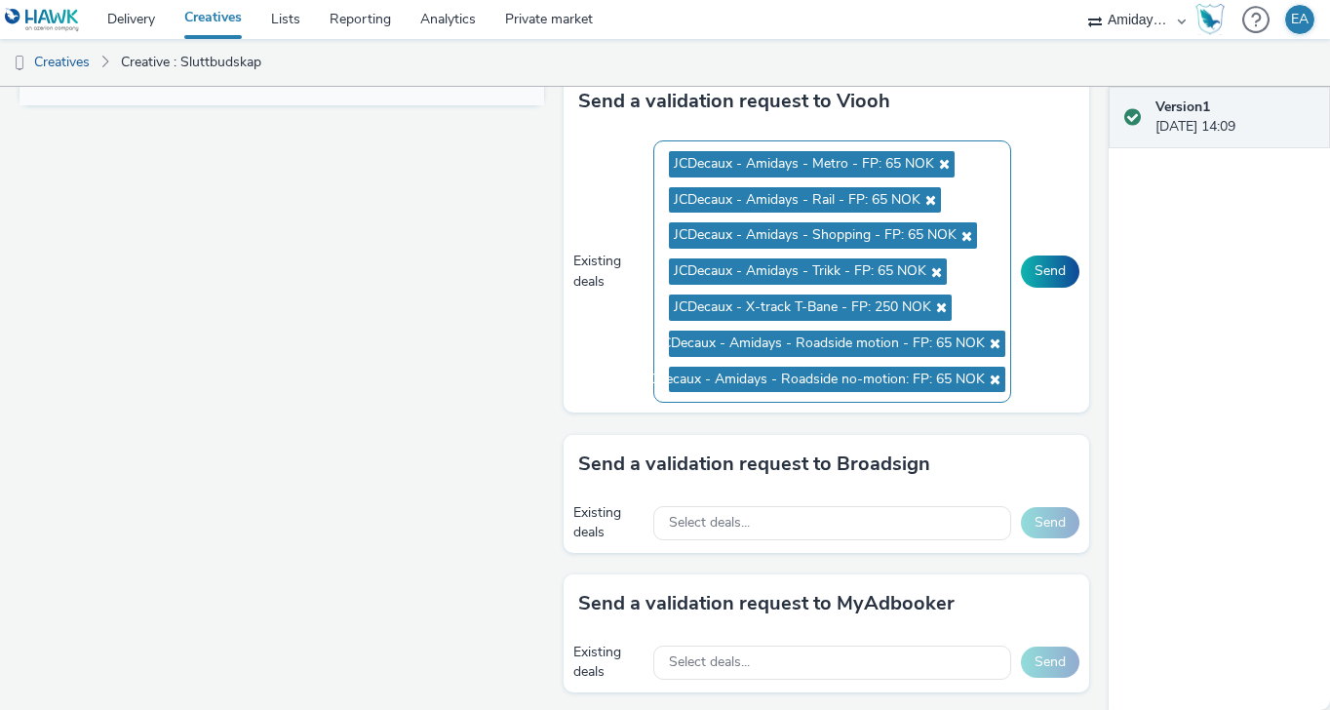
click at [940, 306] on icon at bounding box center [939, 307] width 16 height 14
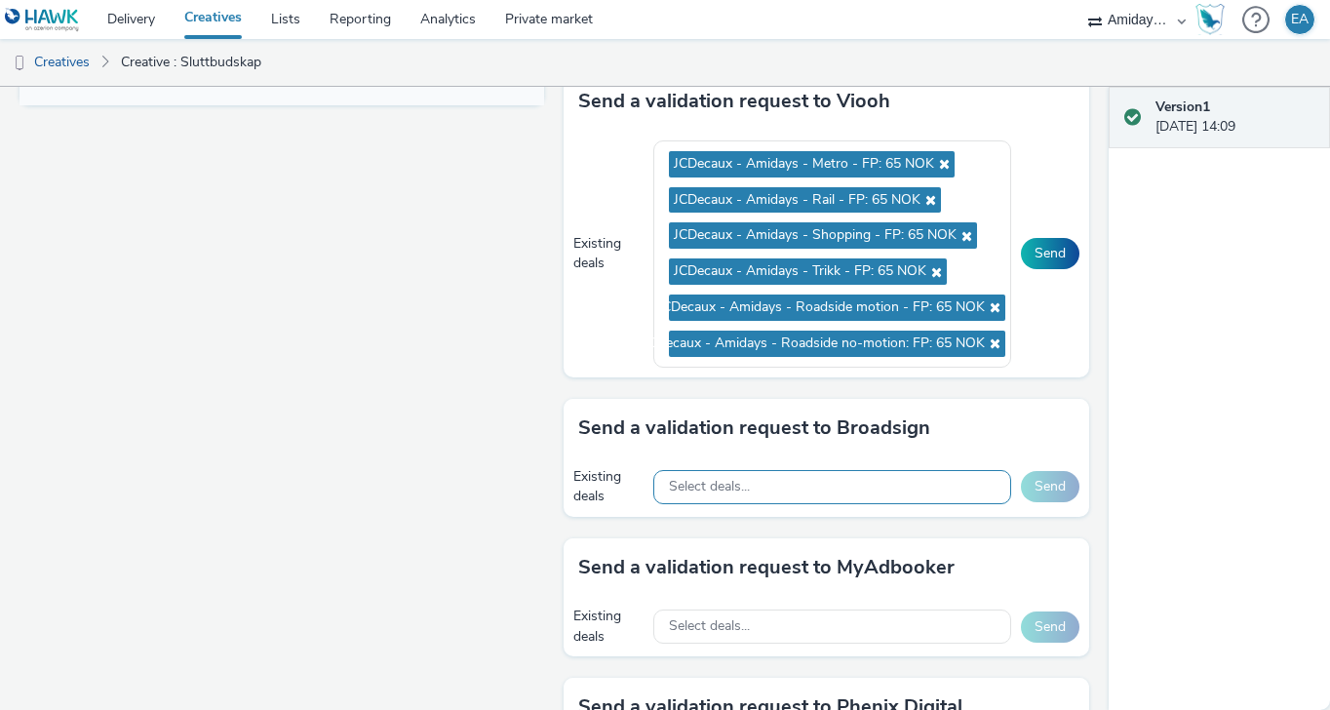
click at [825, 487] on div "Select deals..." at bounding box center [832, 487] width 358 height 34
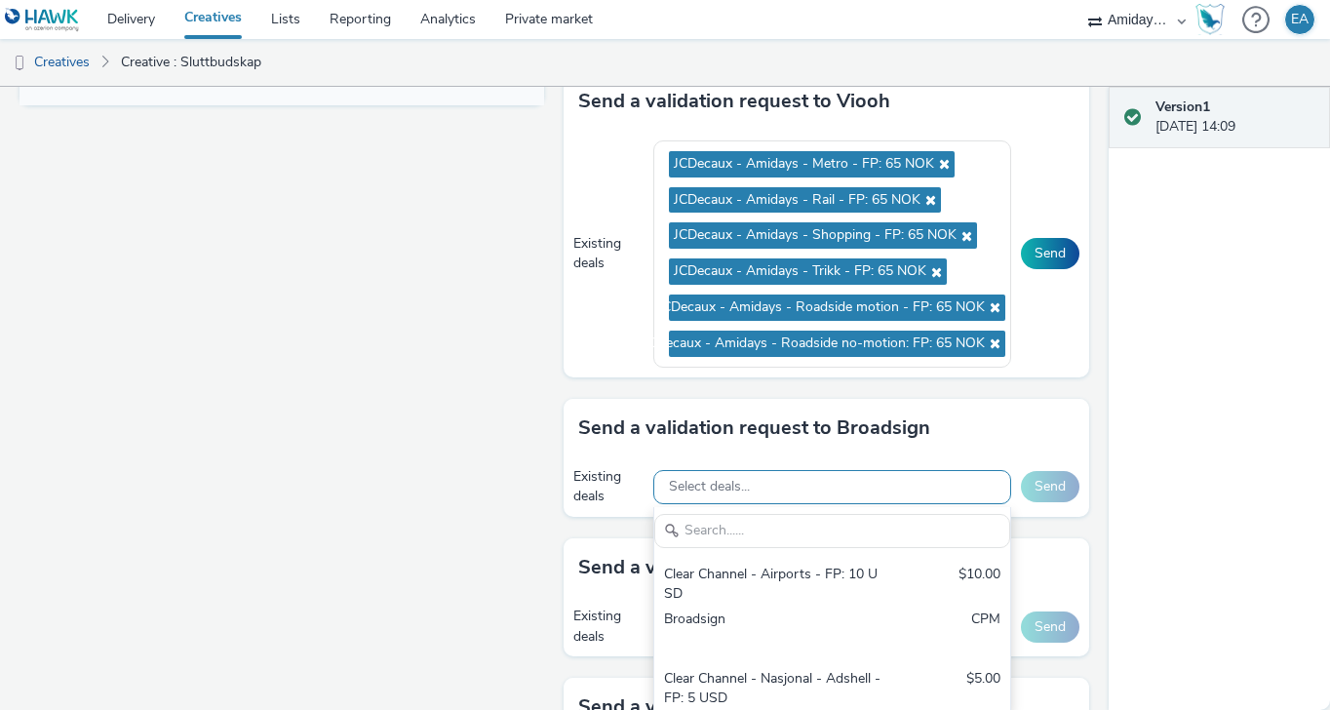
scroll to position [0, 0]
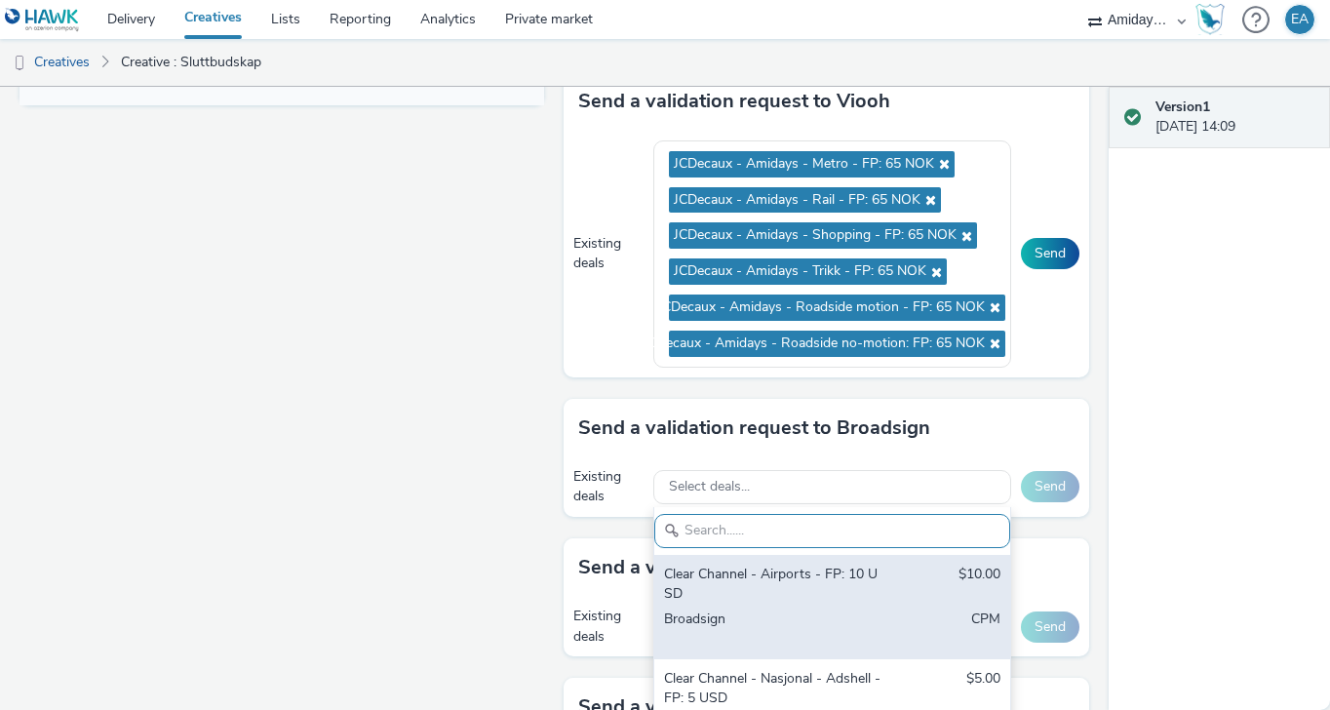
click at [786, 580] on div "Clear Channel - Airports - FP: 10 USD" at bounding box center [774, 585] width 221 height 40
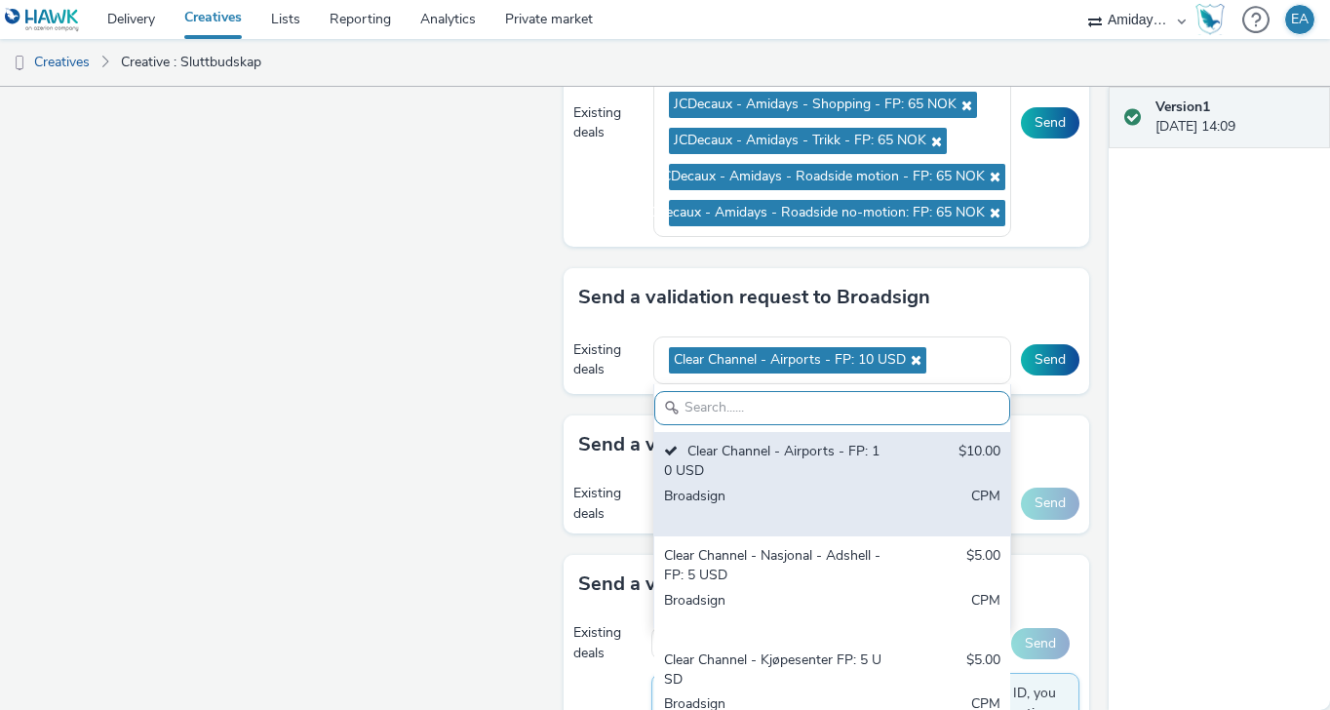
scroll to position [1082, 0]
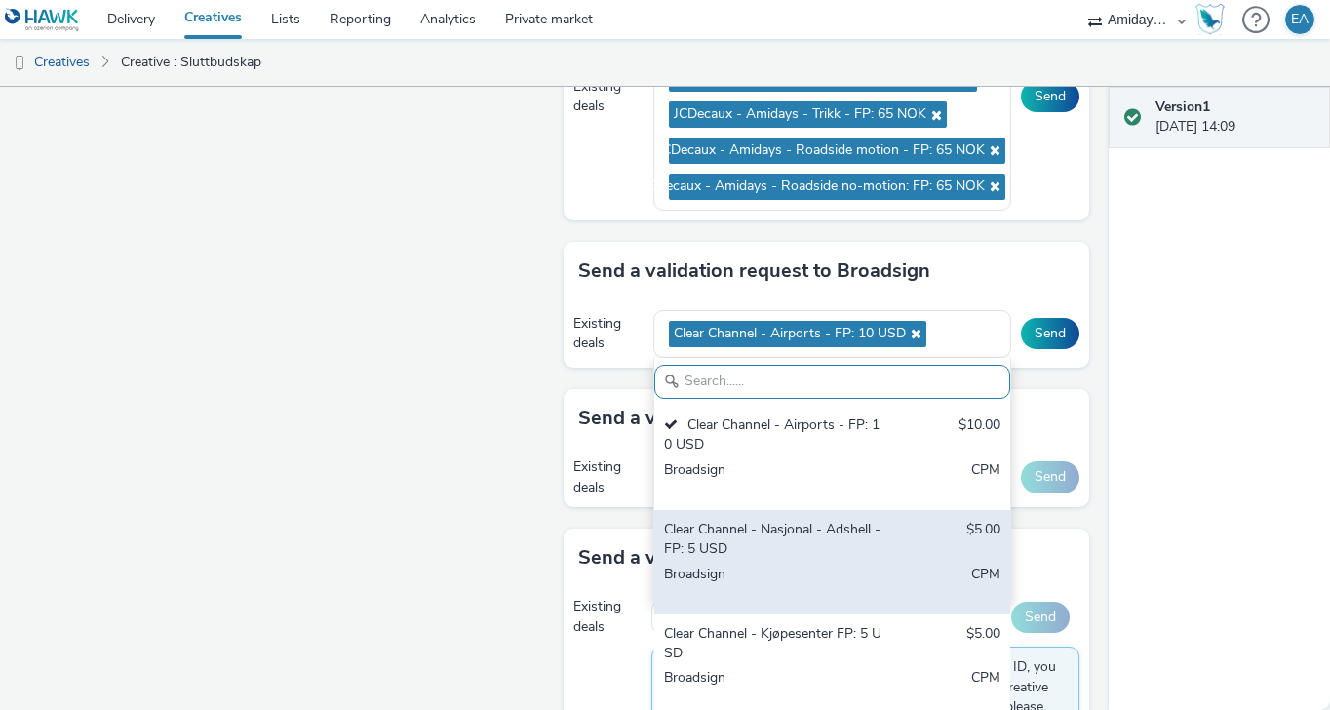
click at [784, 535] on div "Clear Channel - Nasjonal - Adshell - FP: 5 USD" at bounding box center [774, 540] width 221 height 40
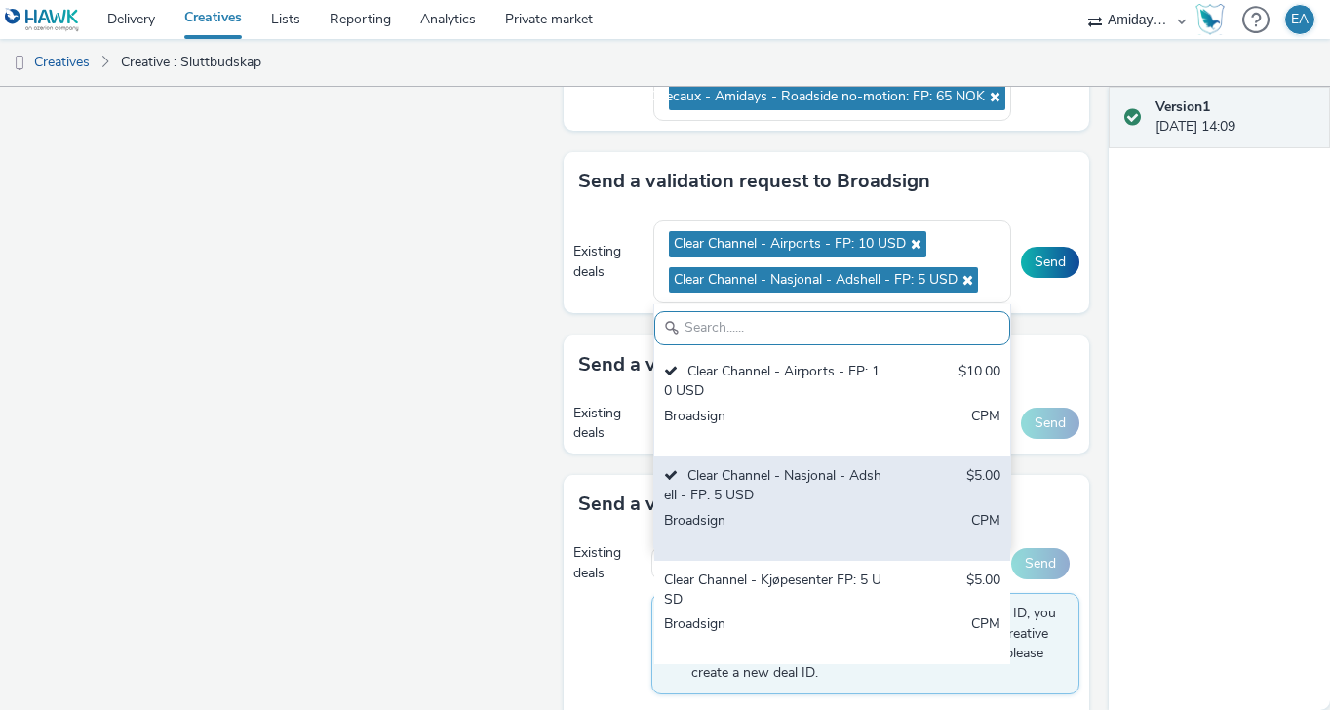
scroll to position [1191, 0]
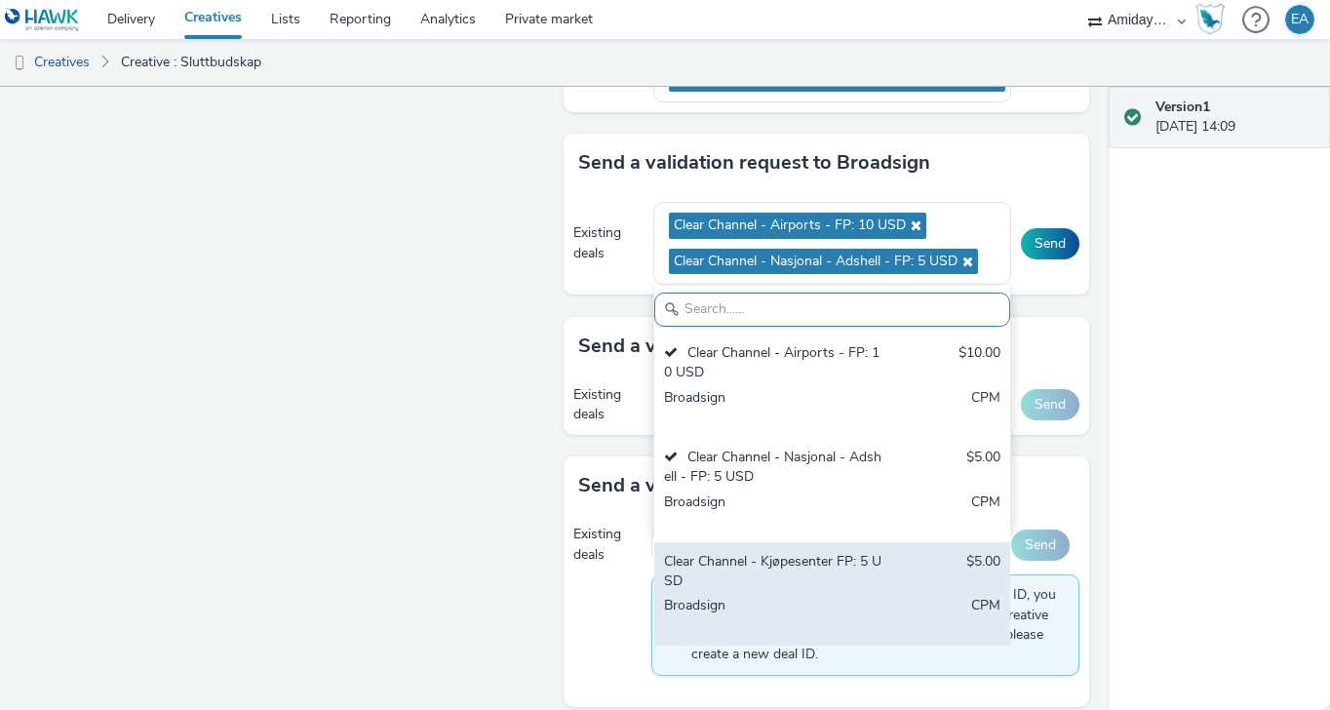
click at [781, 567] on div "Clear Channel - Kjøpesenter FP: 5 USD" at bounding box center [774, 572] width 221 height 40
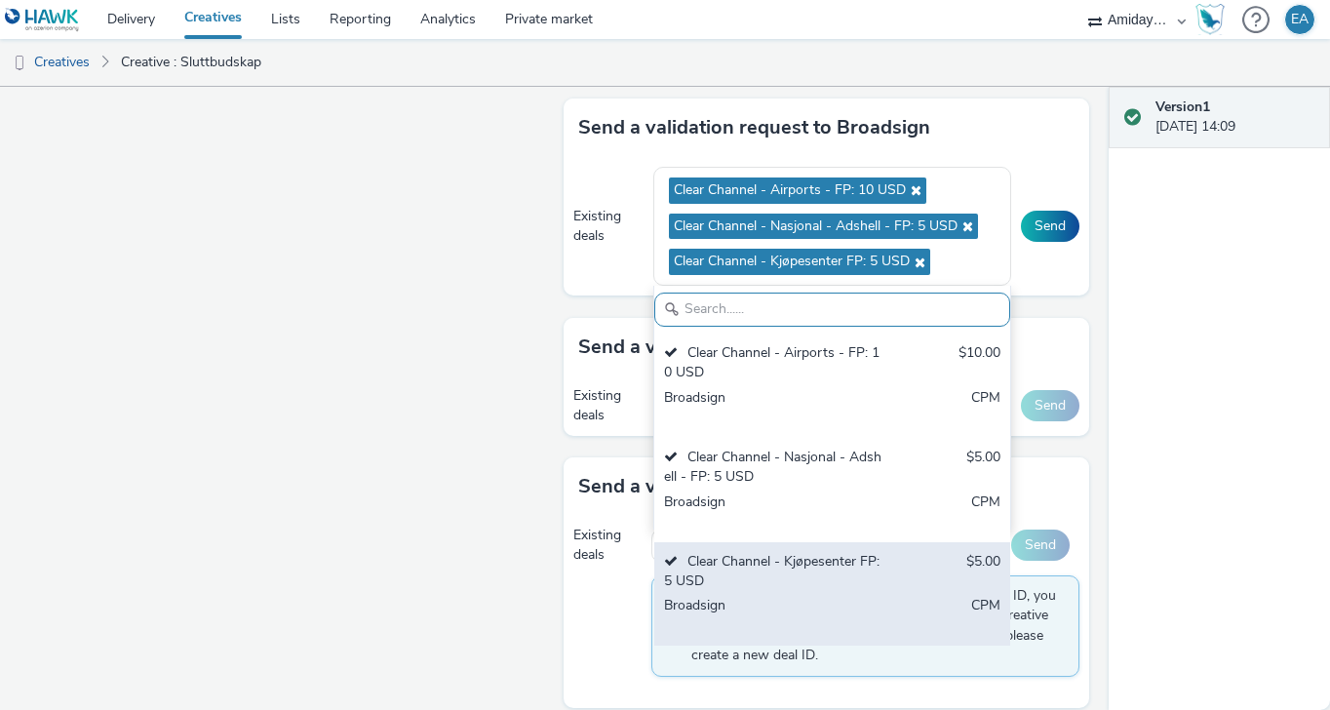
scroll to position [1245, 0]
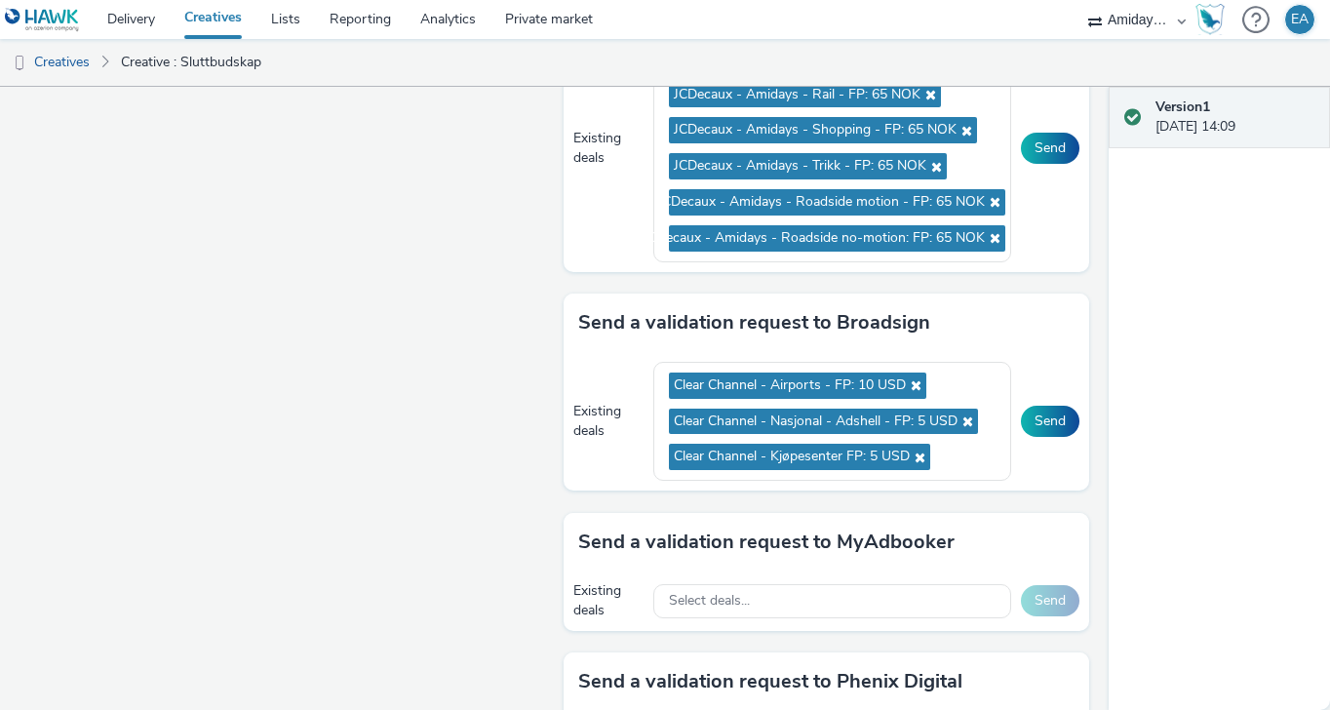
scroll to position [1029, 0]
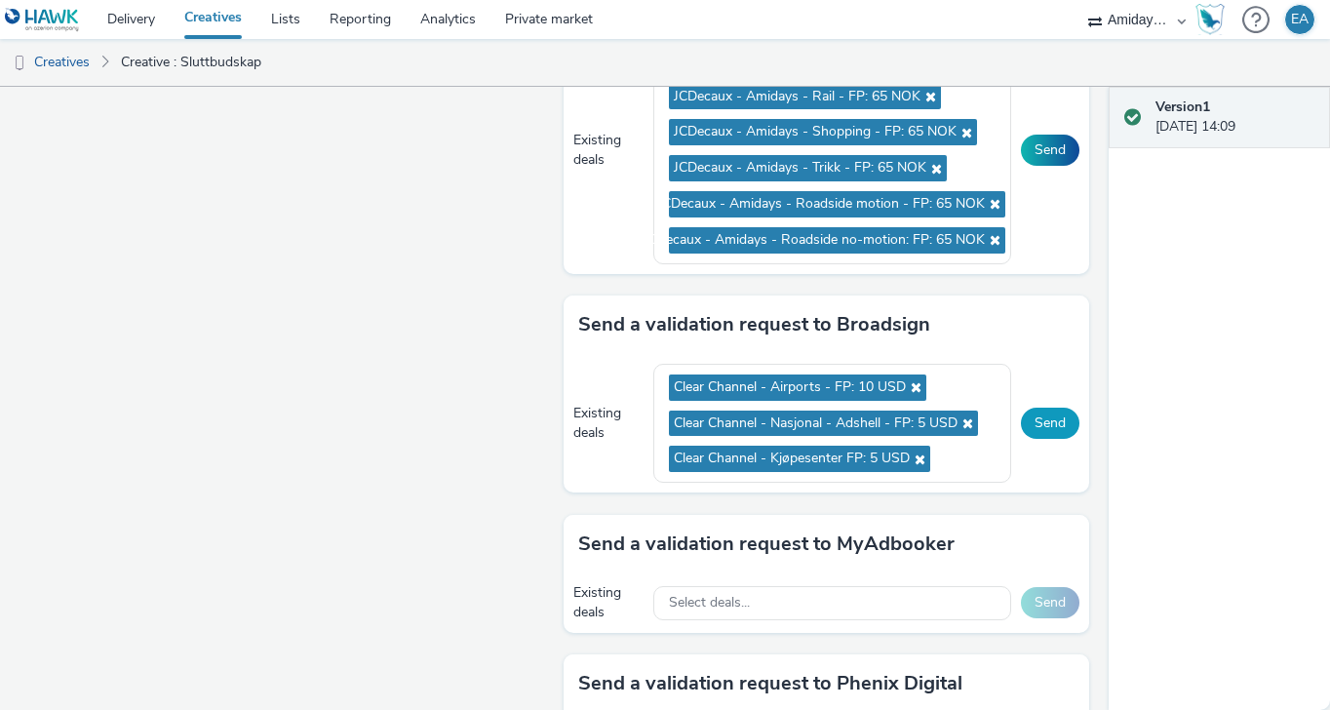
click at [1052, 419] on button "Send" at bounding box center [1050, 423] width 59 height 31
click at [1052, 146] on button "Send" at bounding box center [1050, 150] width 59 height 31
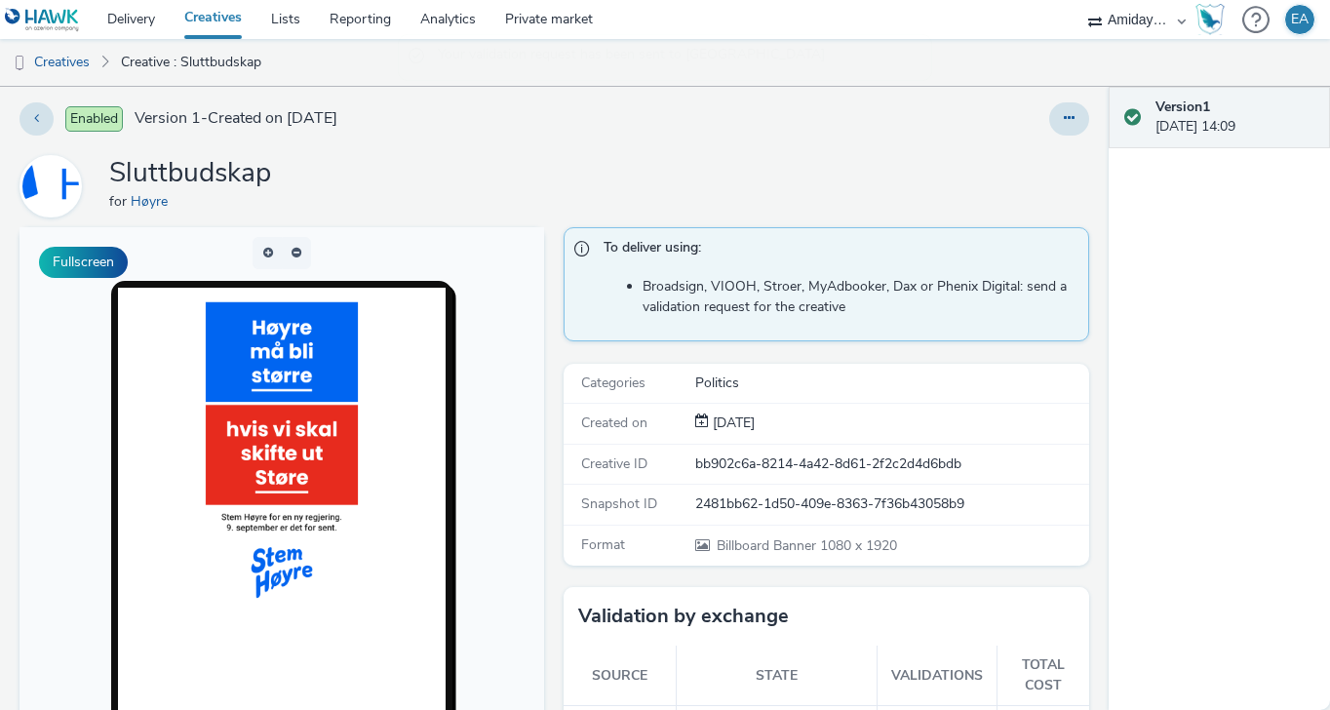
scroll to position [0, 0]
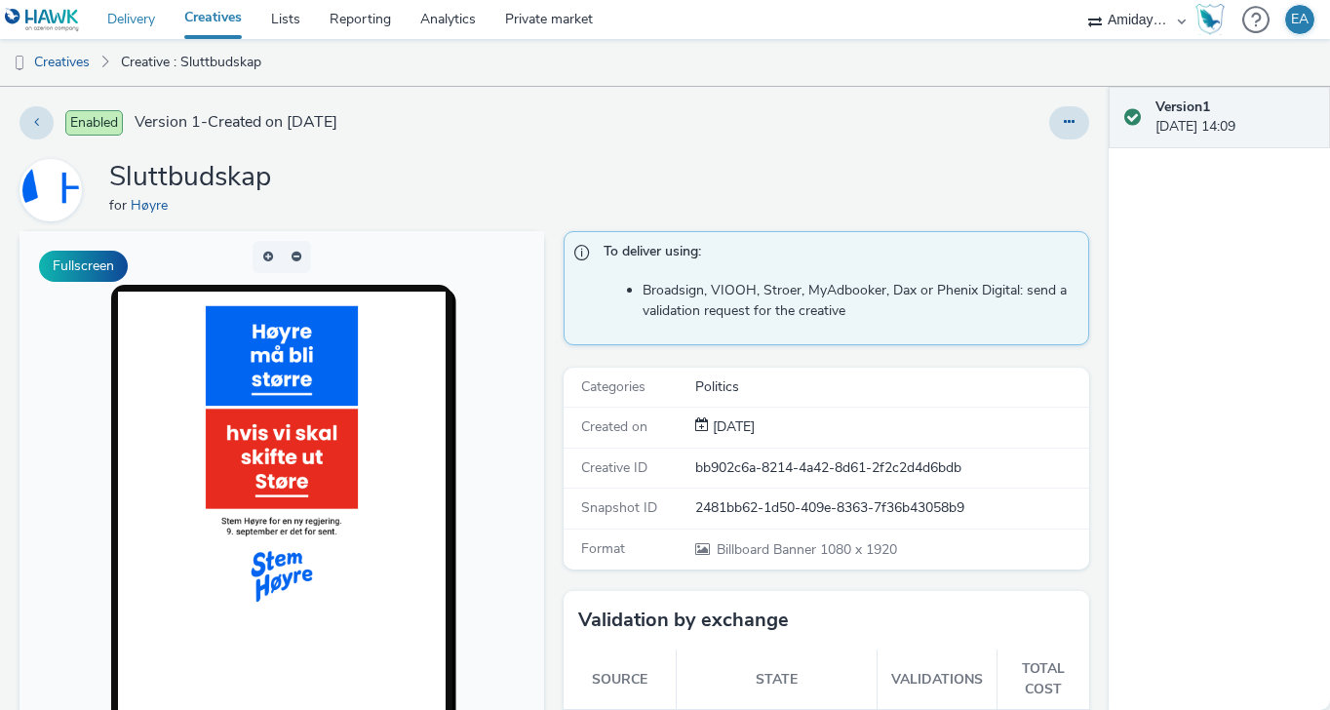
click at [140, 18] on link "Delivery" at bounding box center [131, 19] width 77 height 39
